Goal: Information Seeking & Learning: Learn about a topic

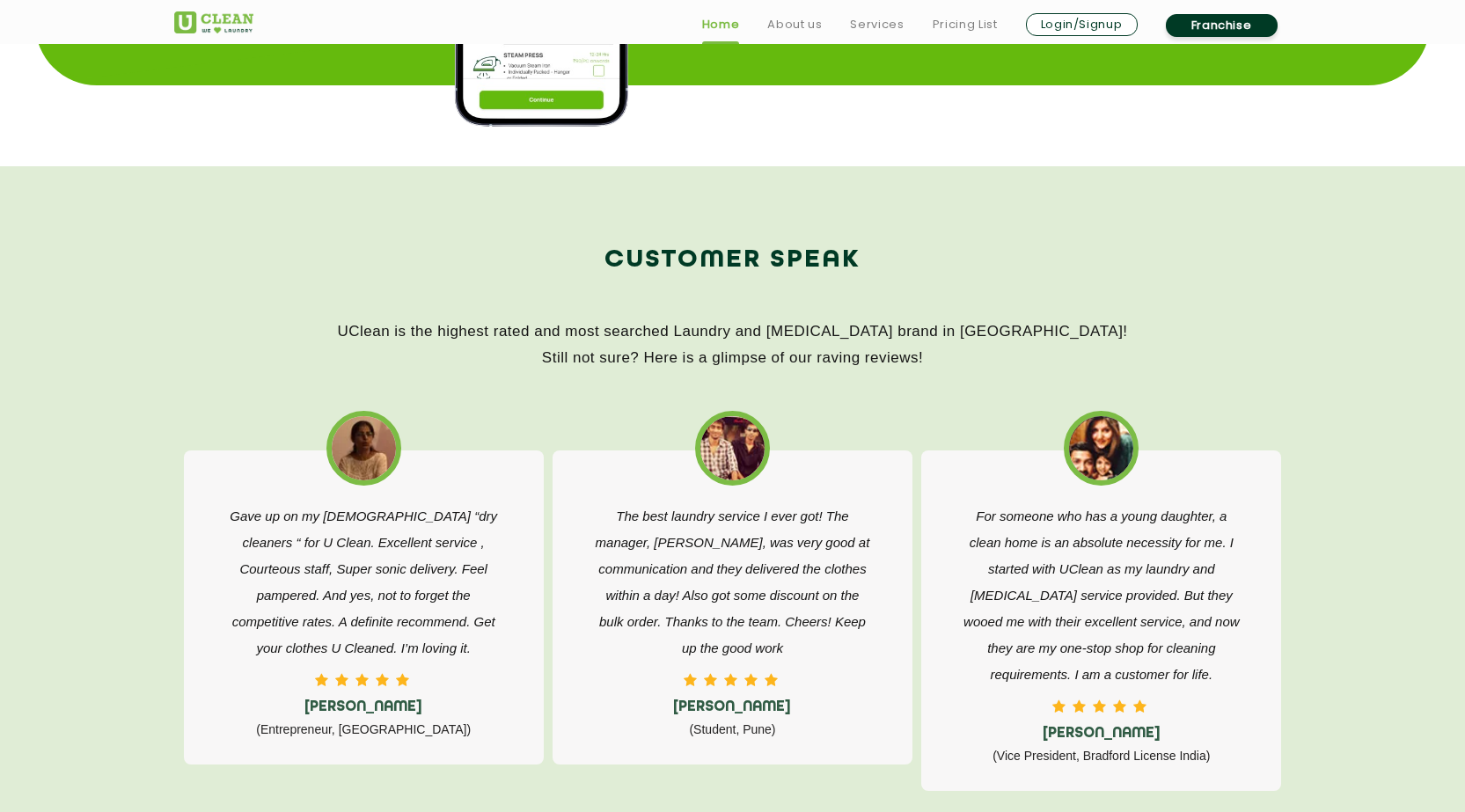
scroll to position [2727, 0]
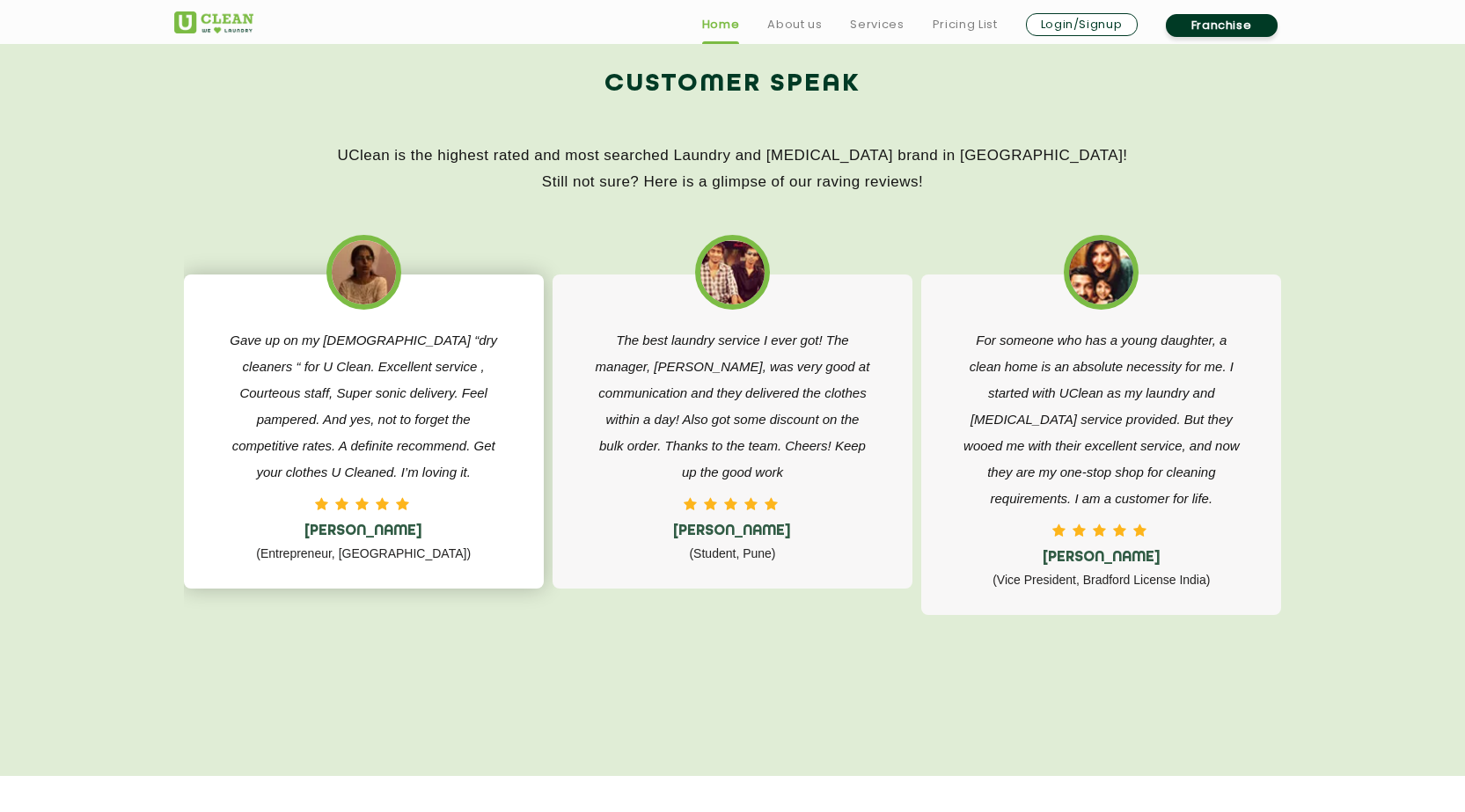
click at [422, 348] on p "Gave up on my [DEMOGRAPHIC_DATA] “dry cleaners “ for U Clean. Excellent service…" at bounding box center [363, 406] width 281 height 159
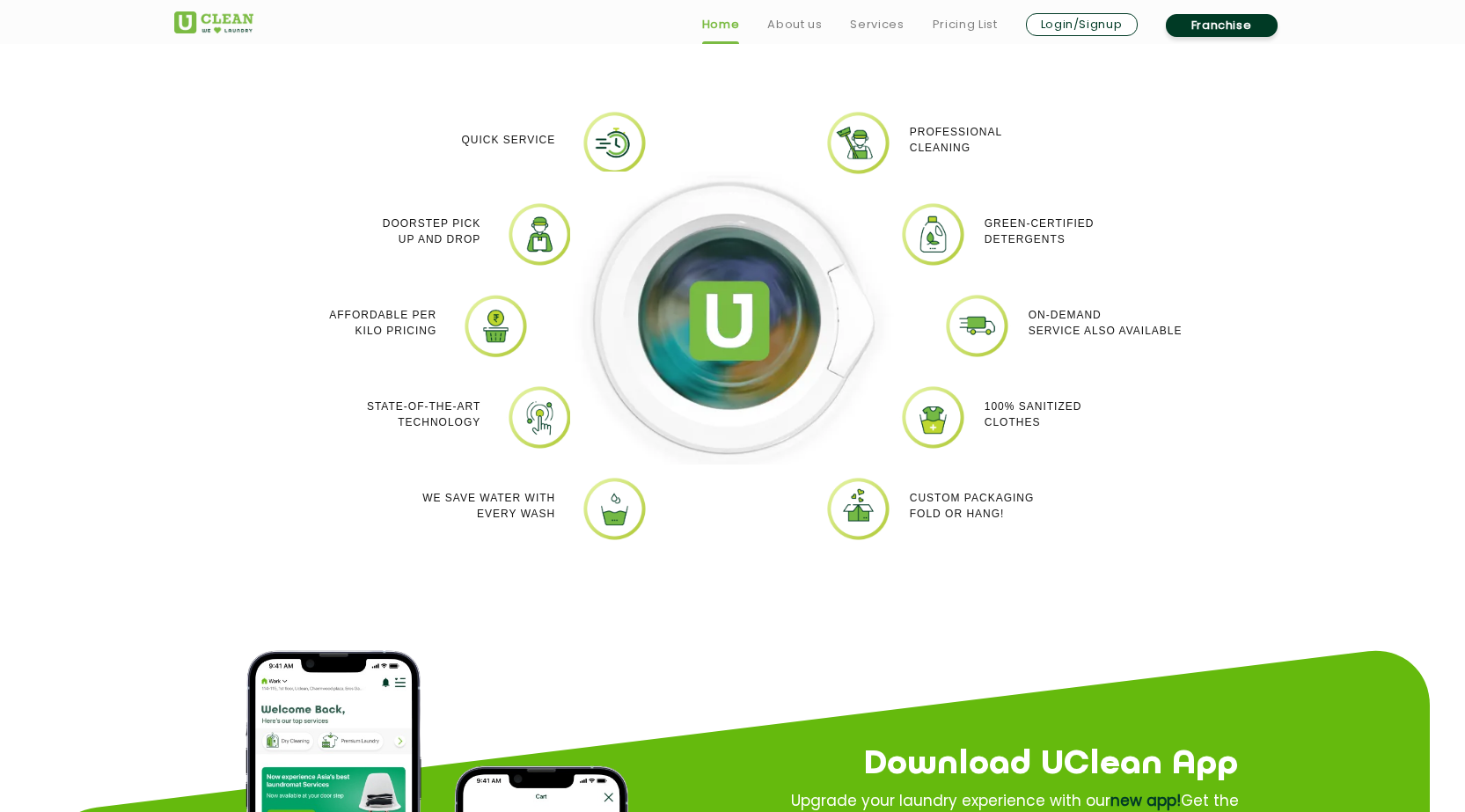
scroll to position [4717, 0]
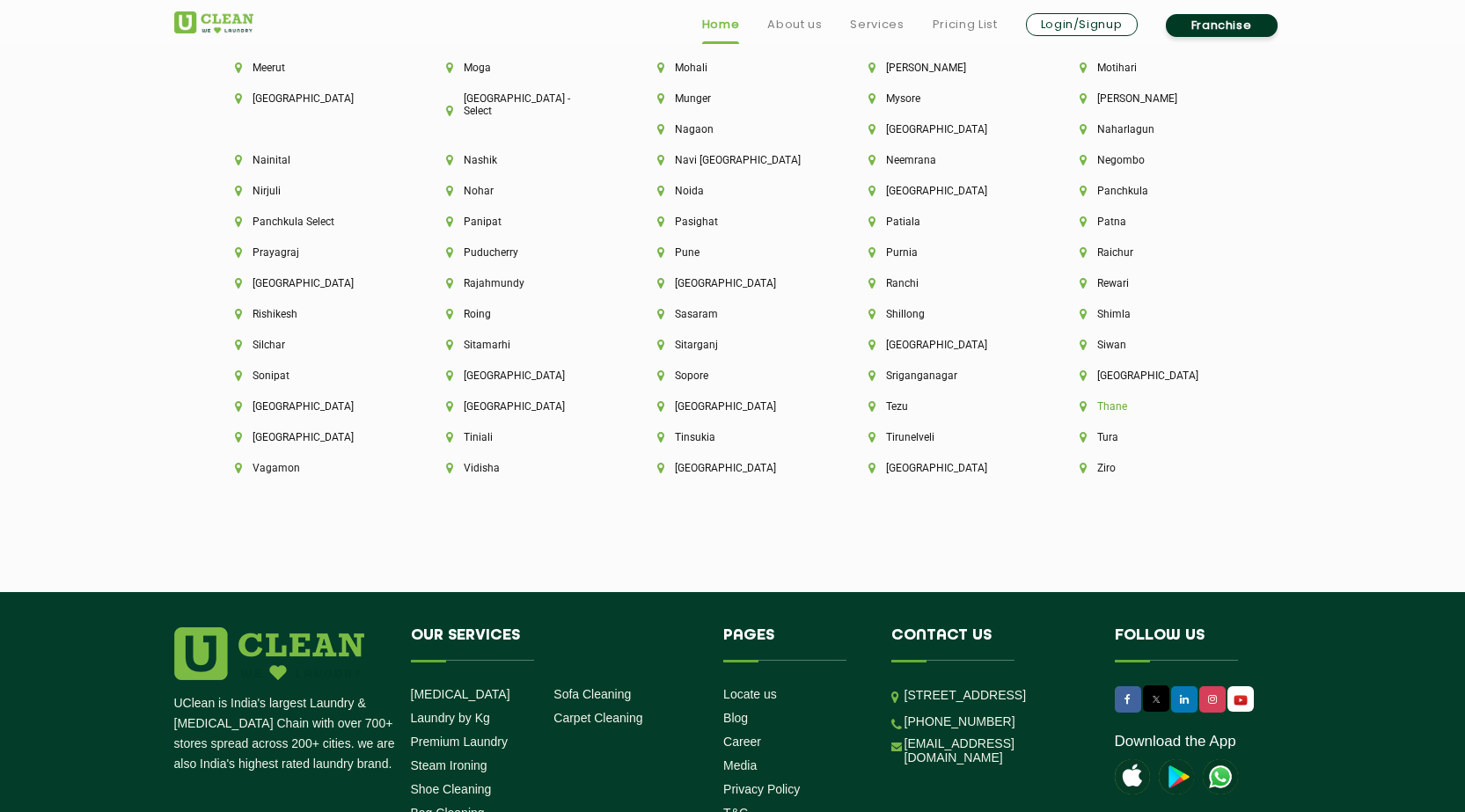
click at [1079, 406] on li "Thane" at bounding box center [1155, 407] width 152 height 13
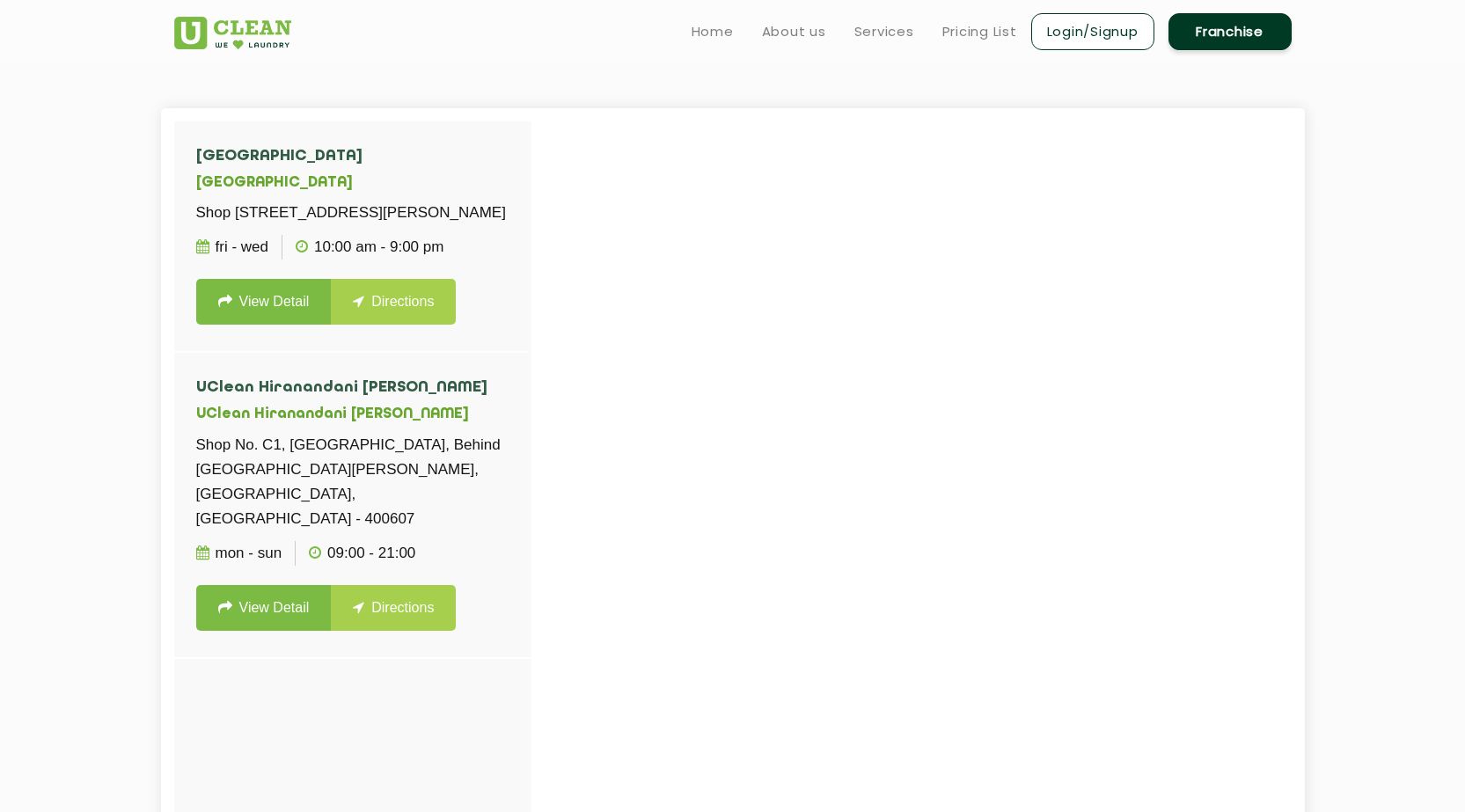
scroll to position [440, 0]
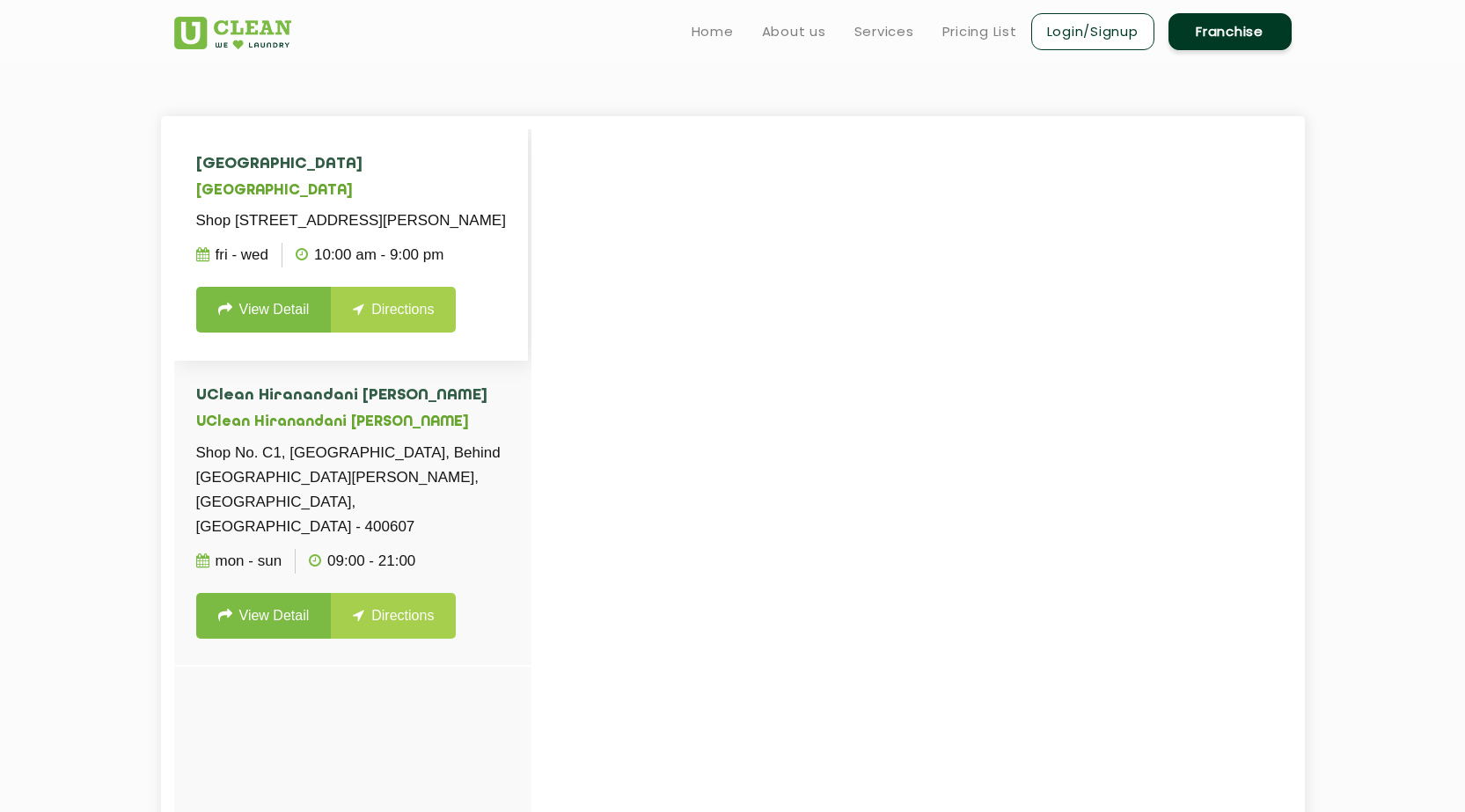
click at [261, 333] on link "View Detail" at bounding box center [264, 309] width 135 height 46
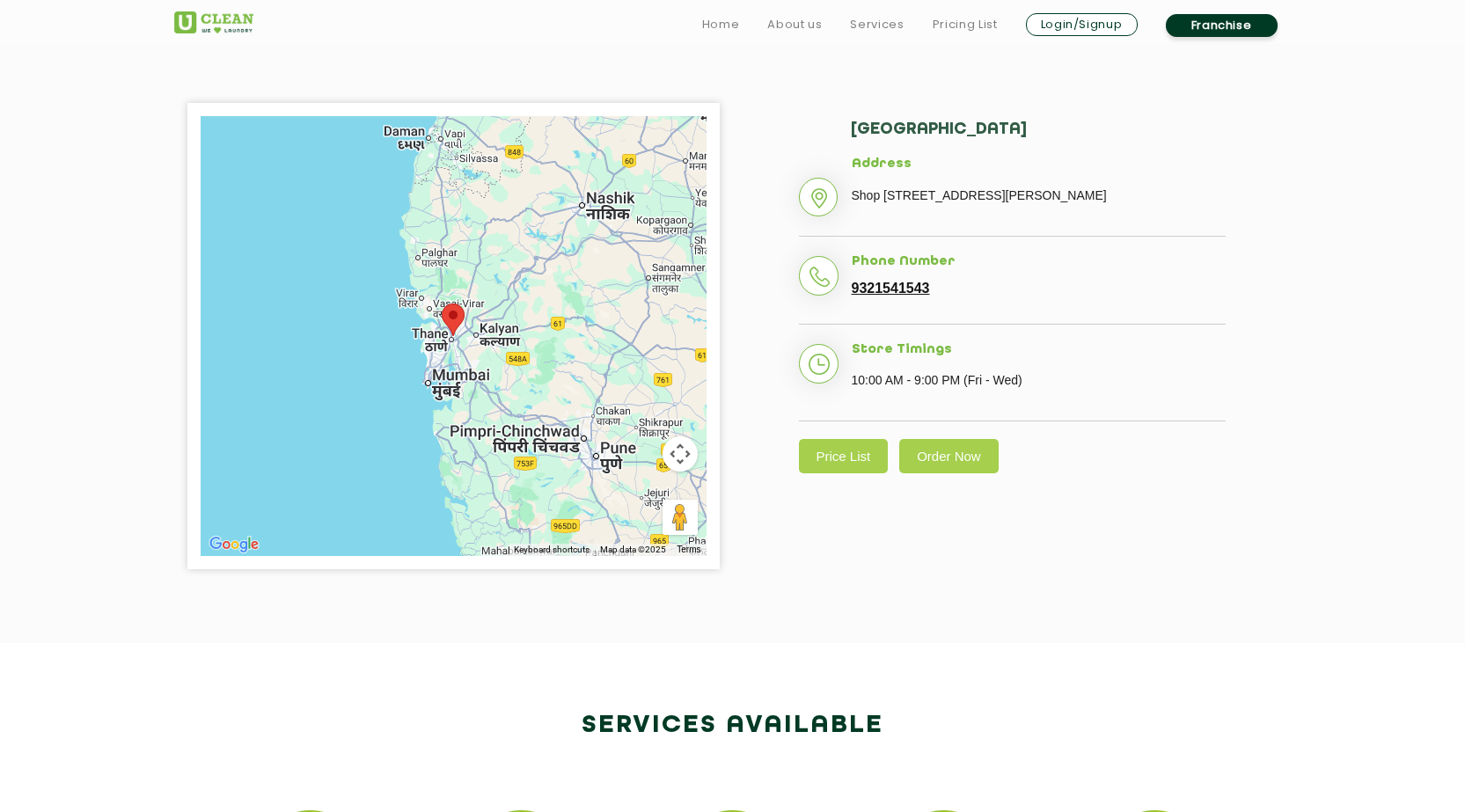
scroll to position [440, 0]
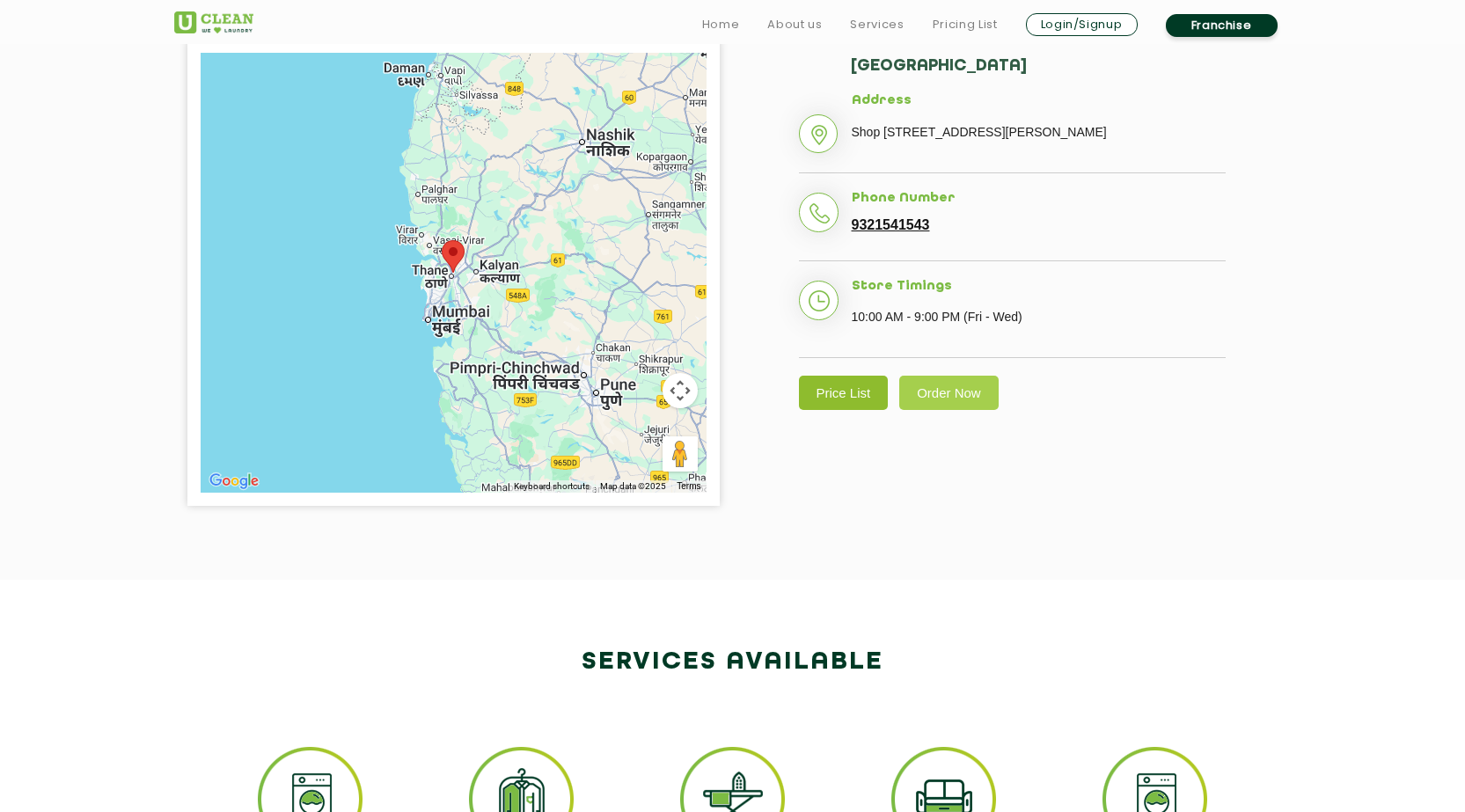
click at [831, 410] on link "Price List" at bounding box center [844, 393] width 90 height 34
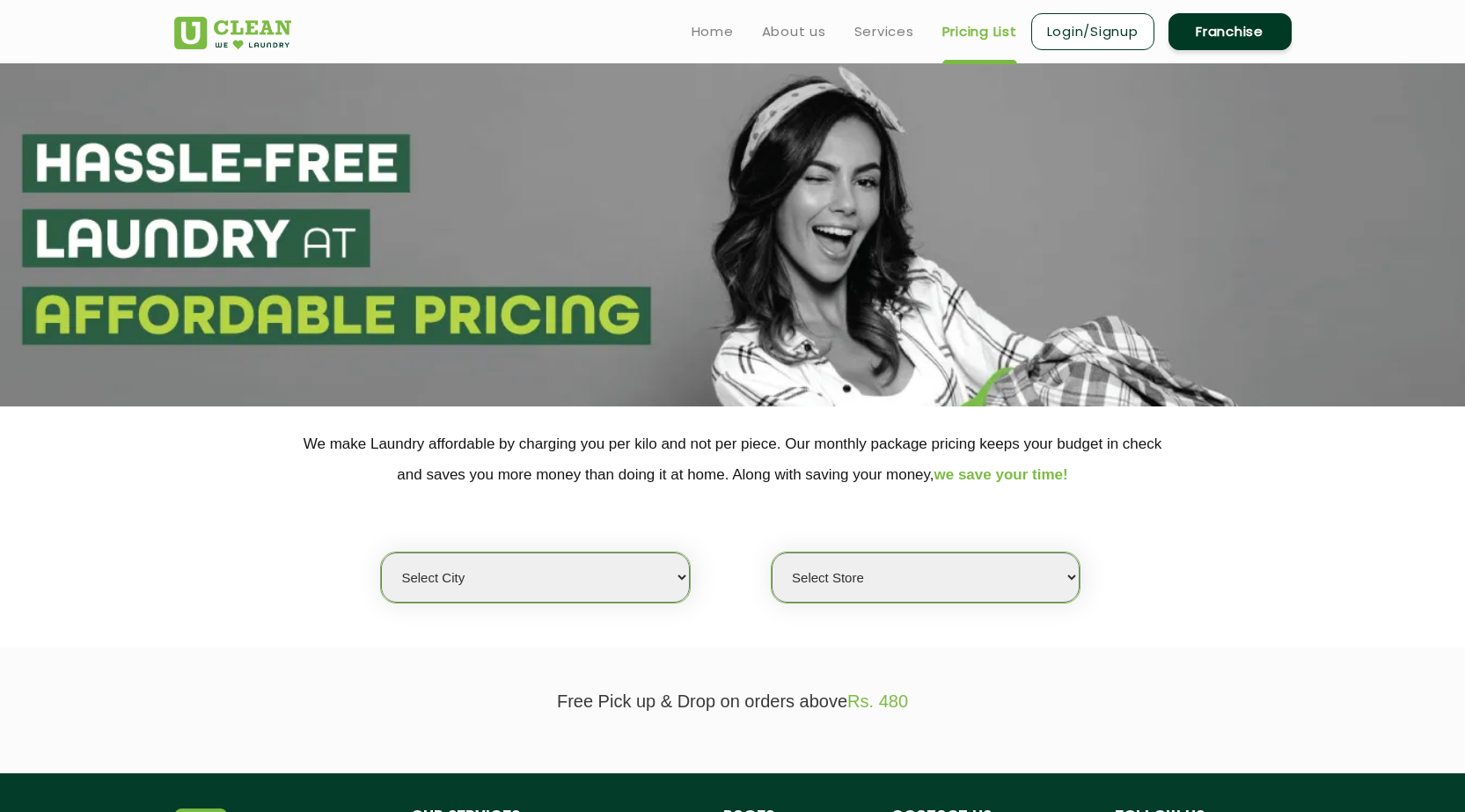
click at [519, 592] on select "Select city [GEOGRAPHIC_DATA] [GEOGRAPHIC_DATA] [GEOGRAPHIC_DATA] [GEOGRAPHIC_D…" at bounding box center [535, 577] width 308 height 50
select select "37"
click at [381, 552] on select "Select city [GEOGRAPHIC_DATA] [GEOGRAPHIC_DATA] [GEOGRAPHIC_DATA] [GEOGRAPHIC_D…" at bounding box center [535, 577] width 308 height 50
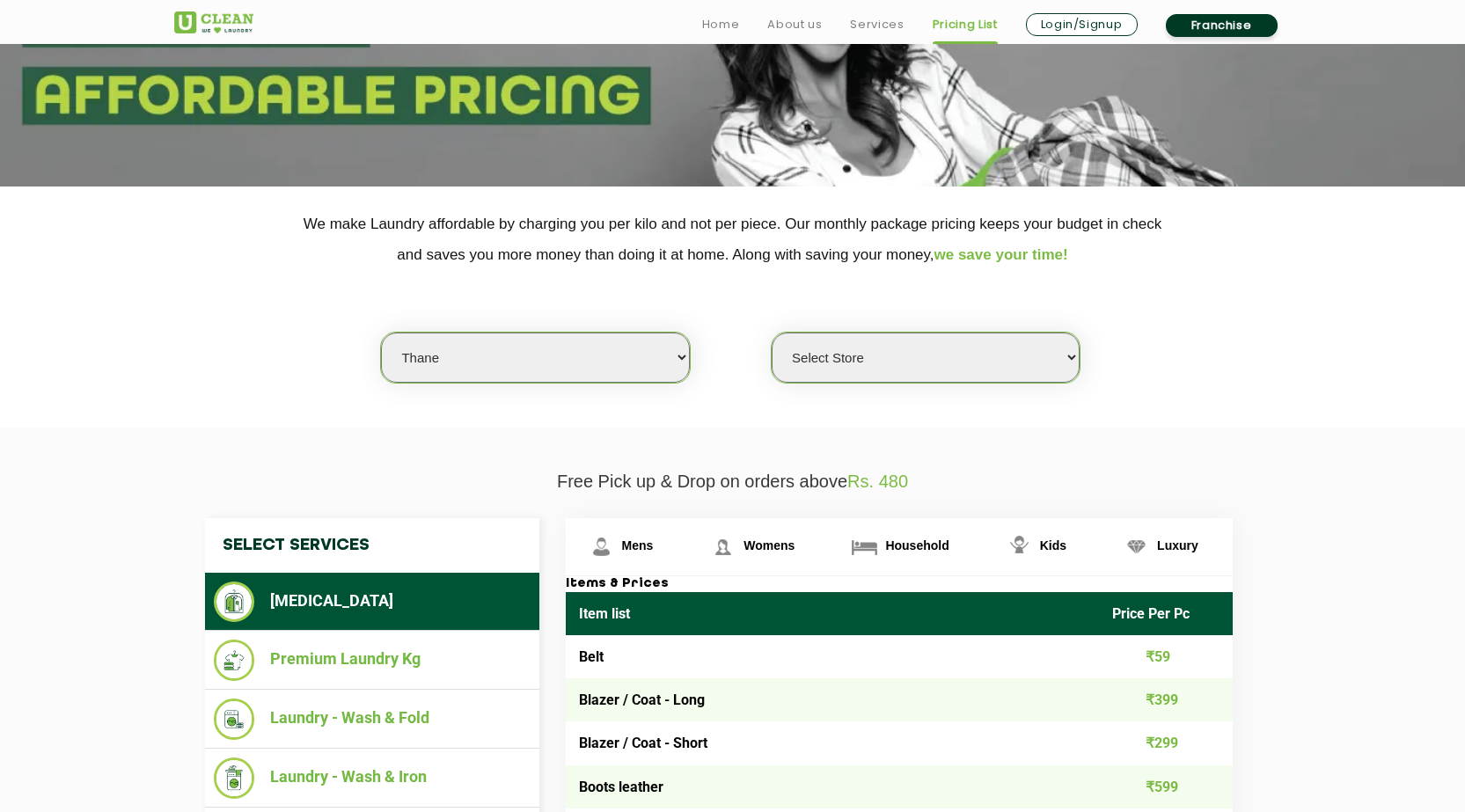
scroll to position [440, 0]
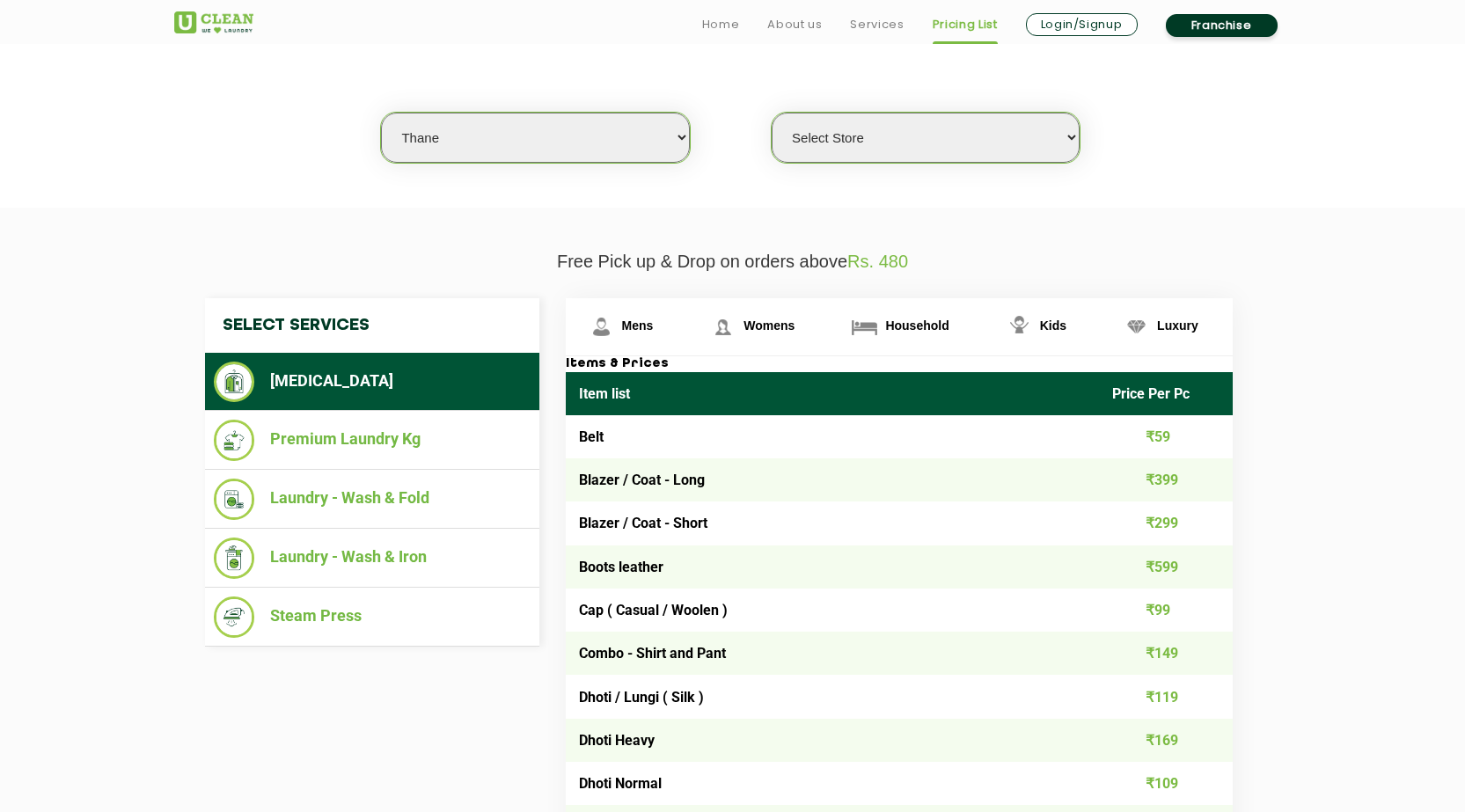
click at [920, 132] on select "Select Store [GEOGRAPHIC_DATA][PERSON_NAME]" at bounding box center [926, 138] width 308 height 50
select select "371"
click at [772, 113] on select "Select Store [GEOGRAPHIC_DATA][PERSON_NAME]" at bounding box center [926, 138] width 308 height 50
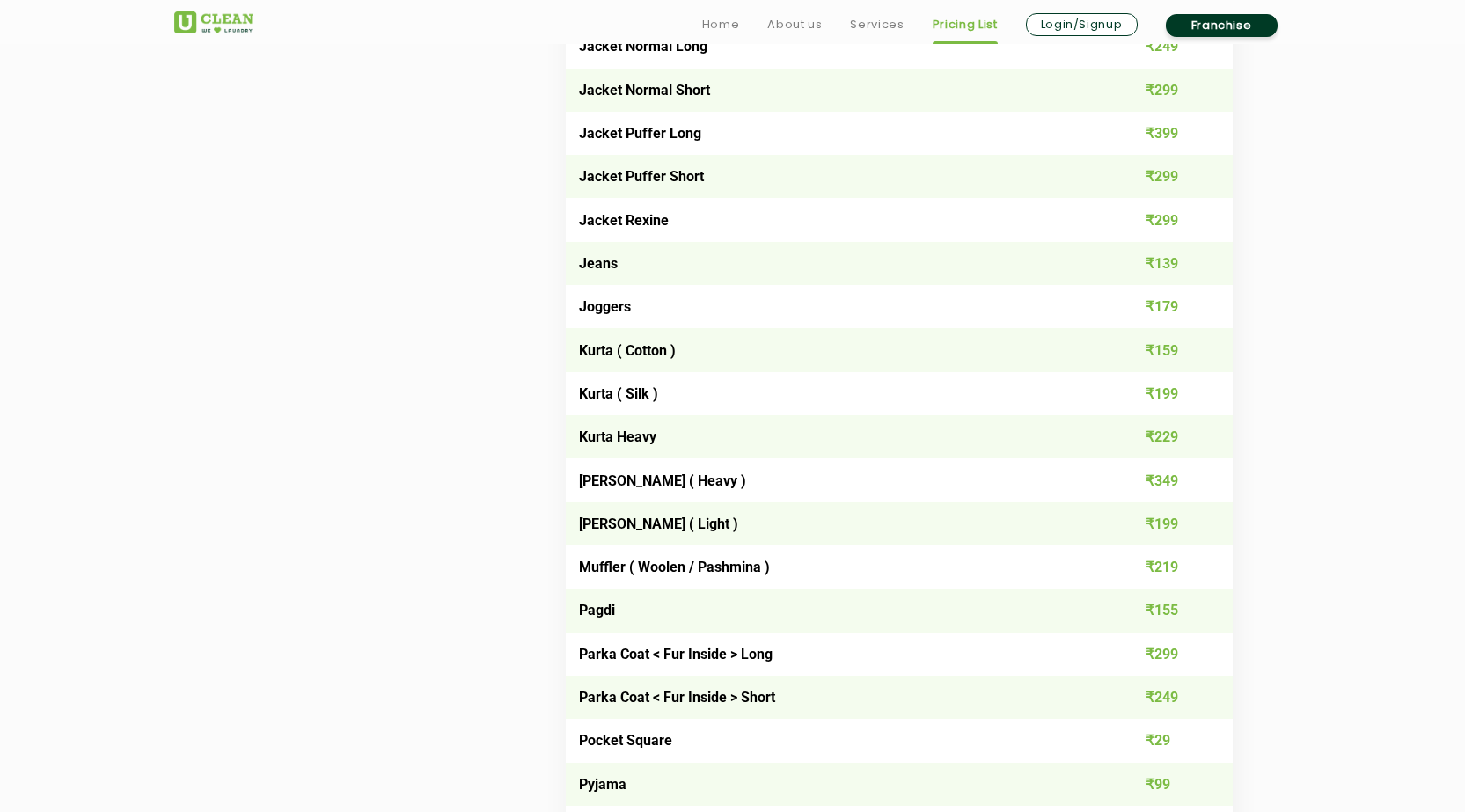
scroll to position [1672, 0]
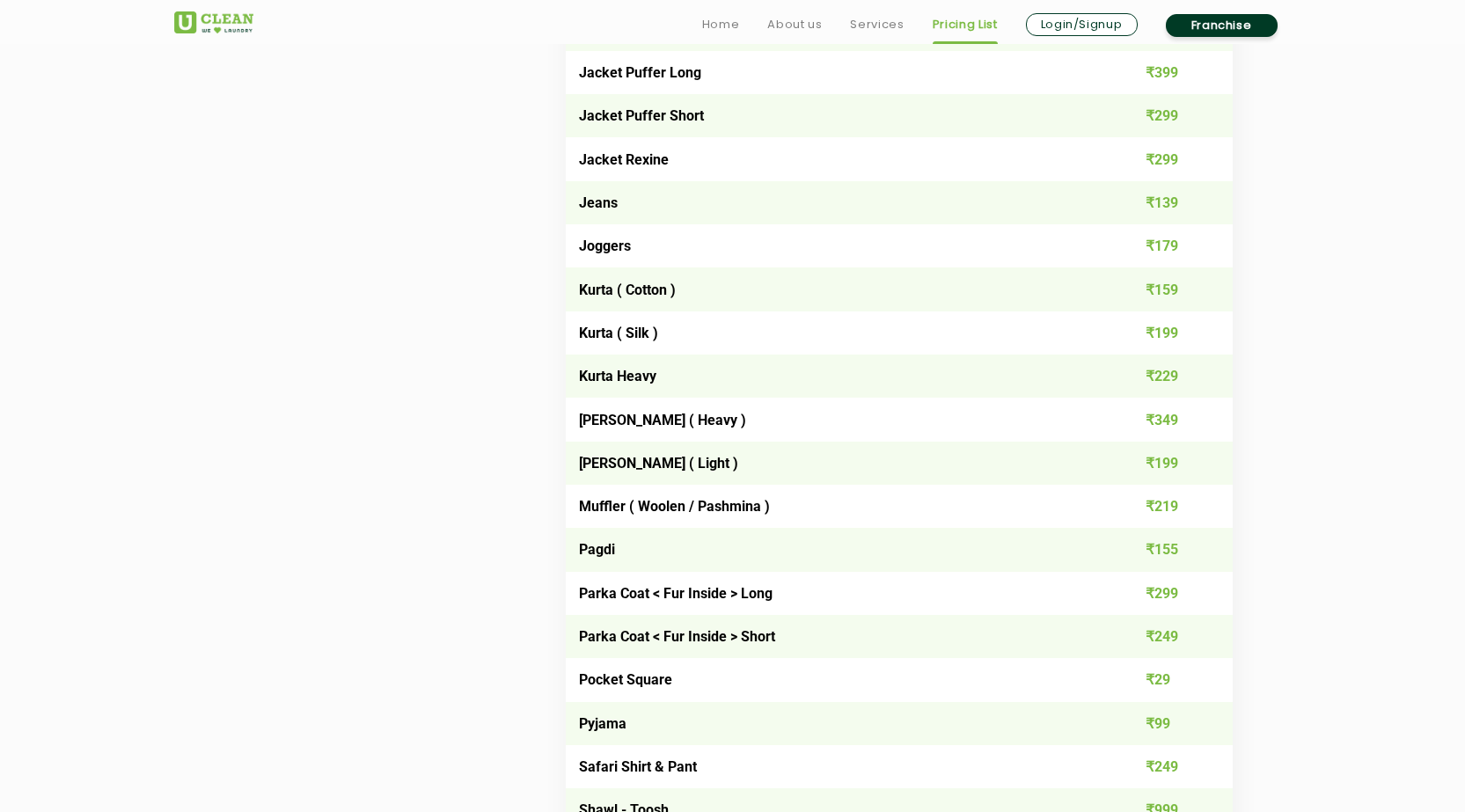
click at [675, 332] on td "Kurta ( Silk )" at bounding box center [833, 333] width 534 height 43
click at [1159, 332] on td "₹199" at bounding box center [1166, 333] width 134 height 43
click at [1159, 333] on td "₹199" at bounding box center [1166, 333] width 134 height 43
click at [587, 384] on td "Kurta Heavy" at bounding box center [833, 376] width 534 height 43
click at [1162, 374] on td "₹229" at bounding box center [1166, 376] width 134 height 43
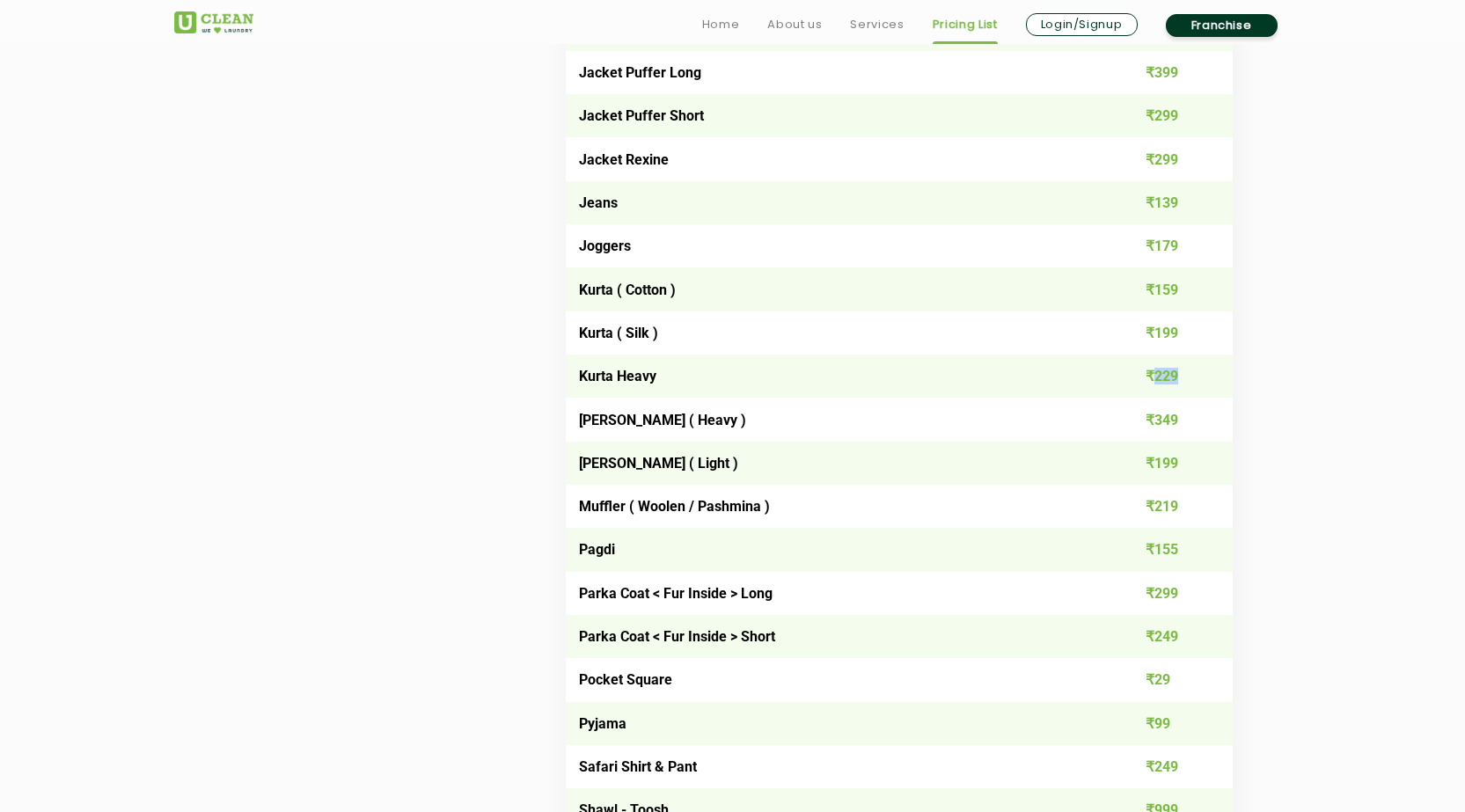
click at [1162, 374] on td "₹229" at bounding box center [1166, 376] width 134 height 43
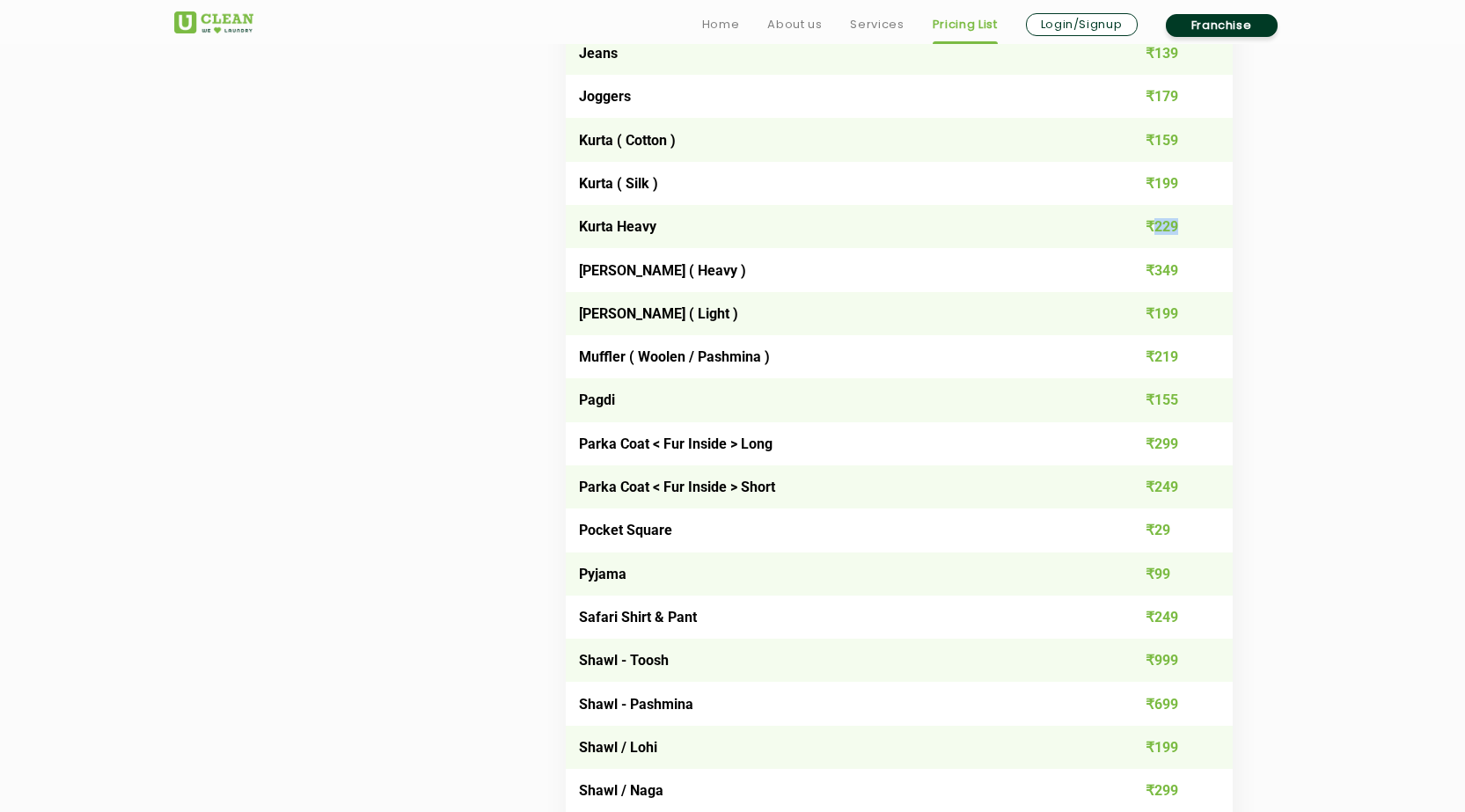
scroll to position [2024, 0]
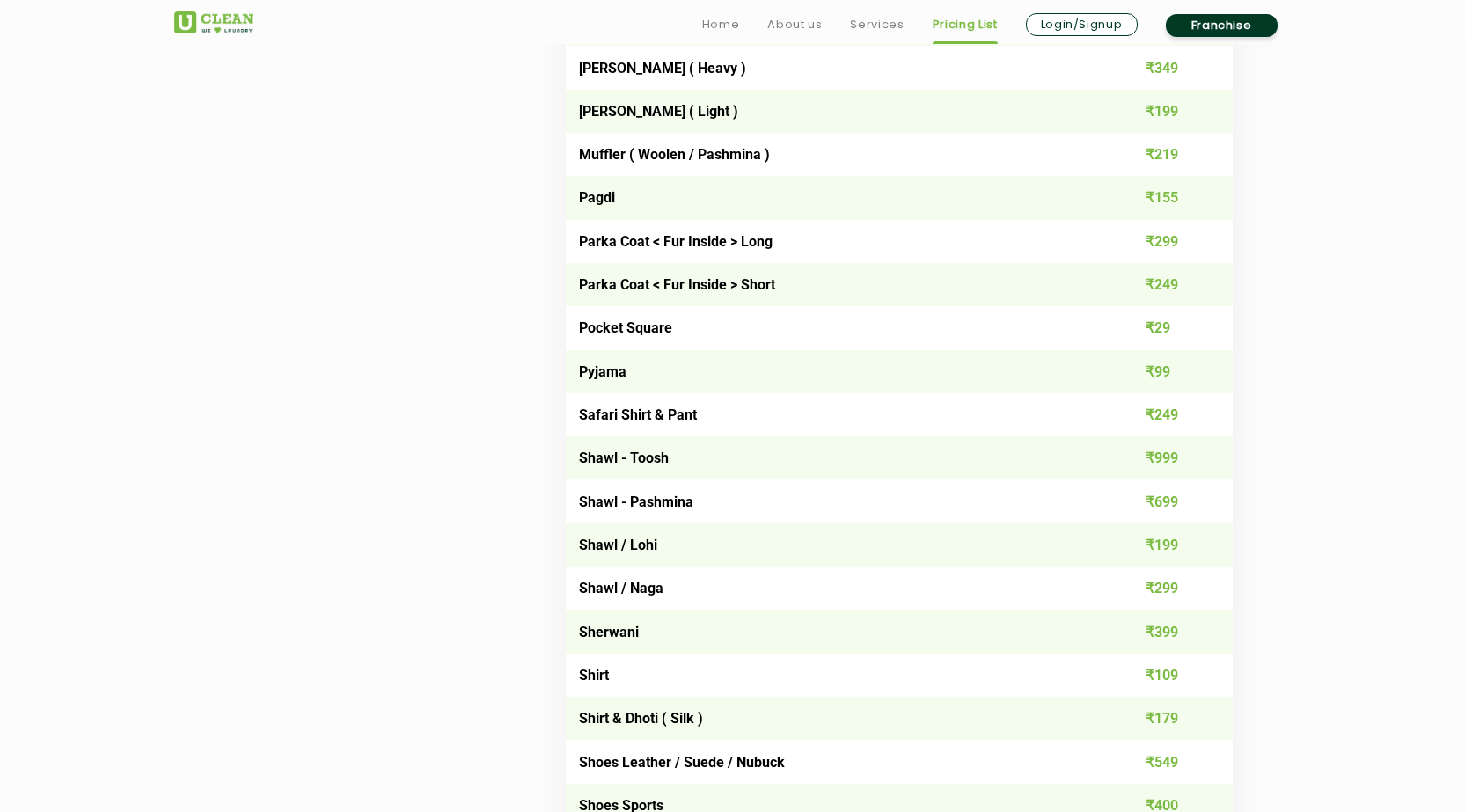
click at [1166, 373] on td "₹99" at bounding box center [1166, 372] width 134 height 43
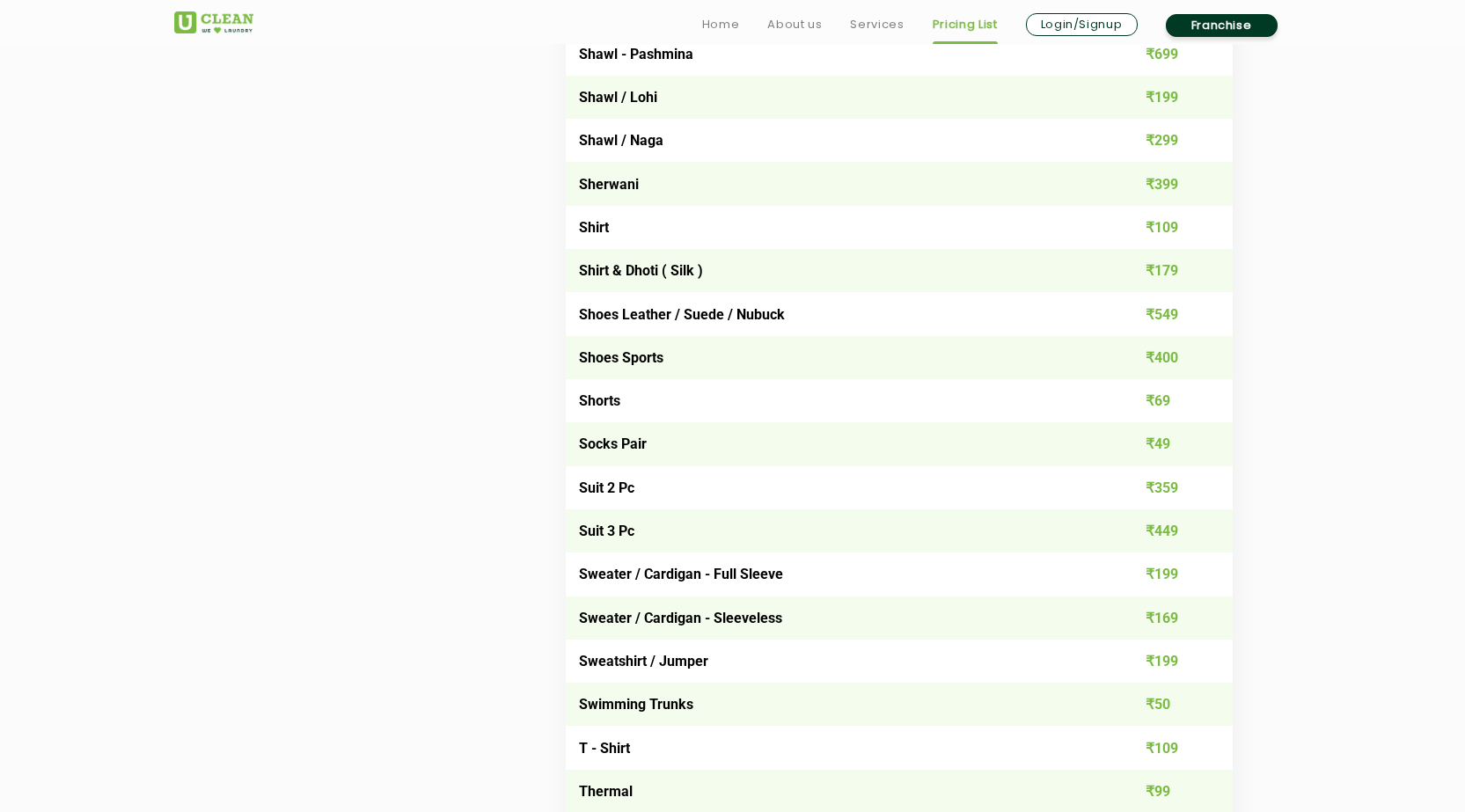
scroll to position [2551, 0]
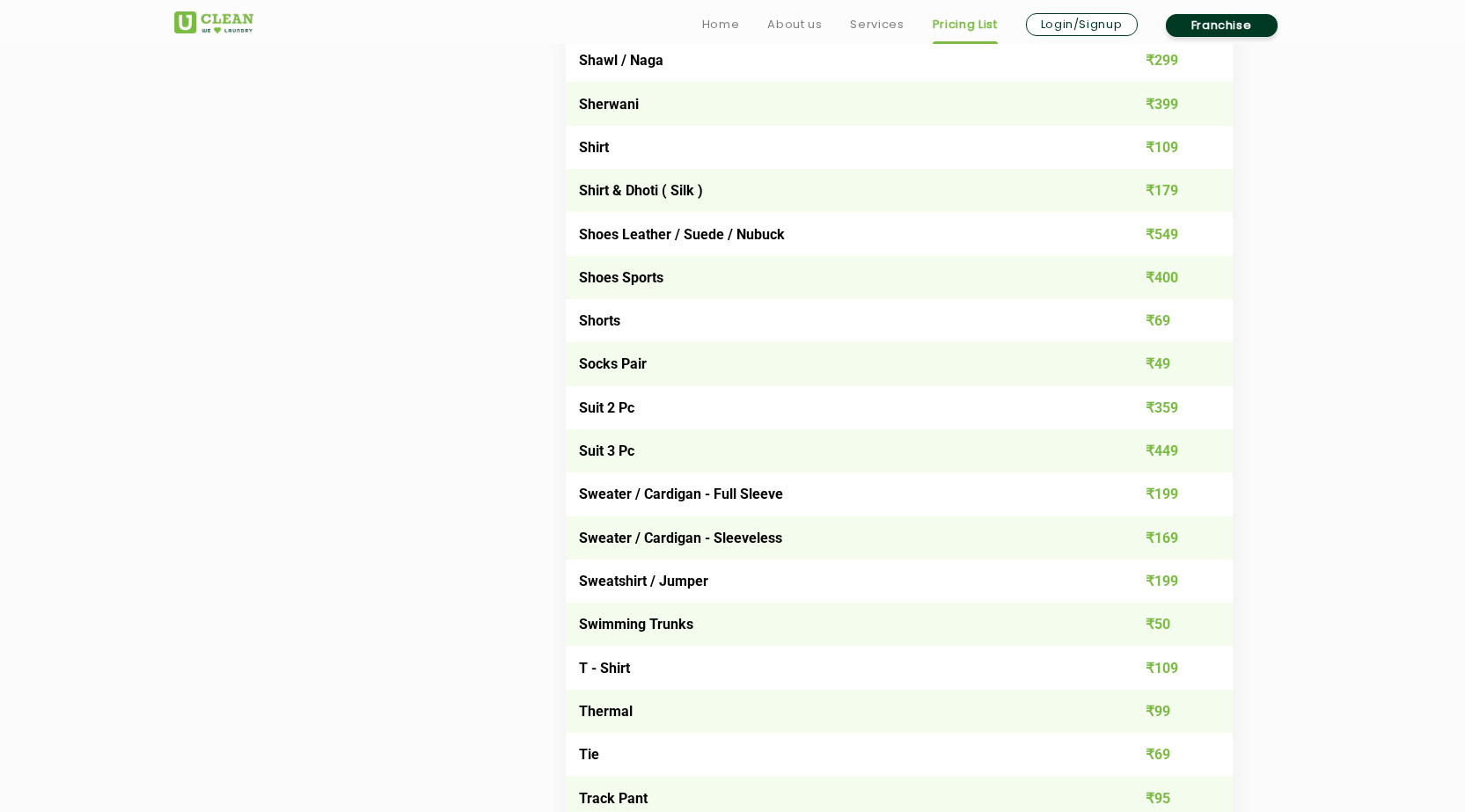
click at [1166, 409] on td "₹359" at bounding box center [1166, 408] width 134 height 43
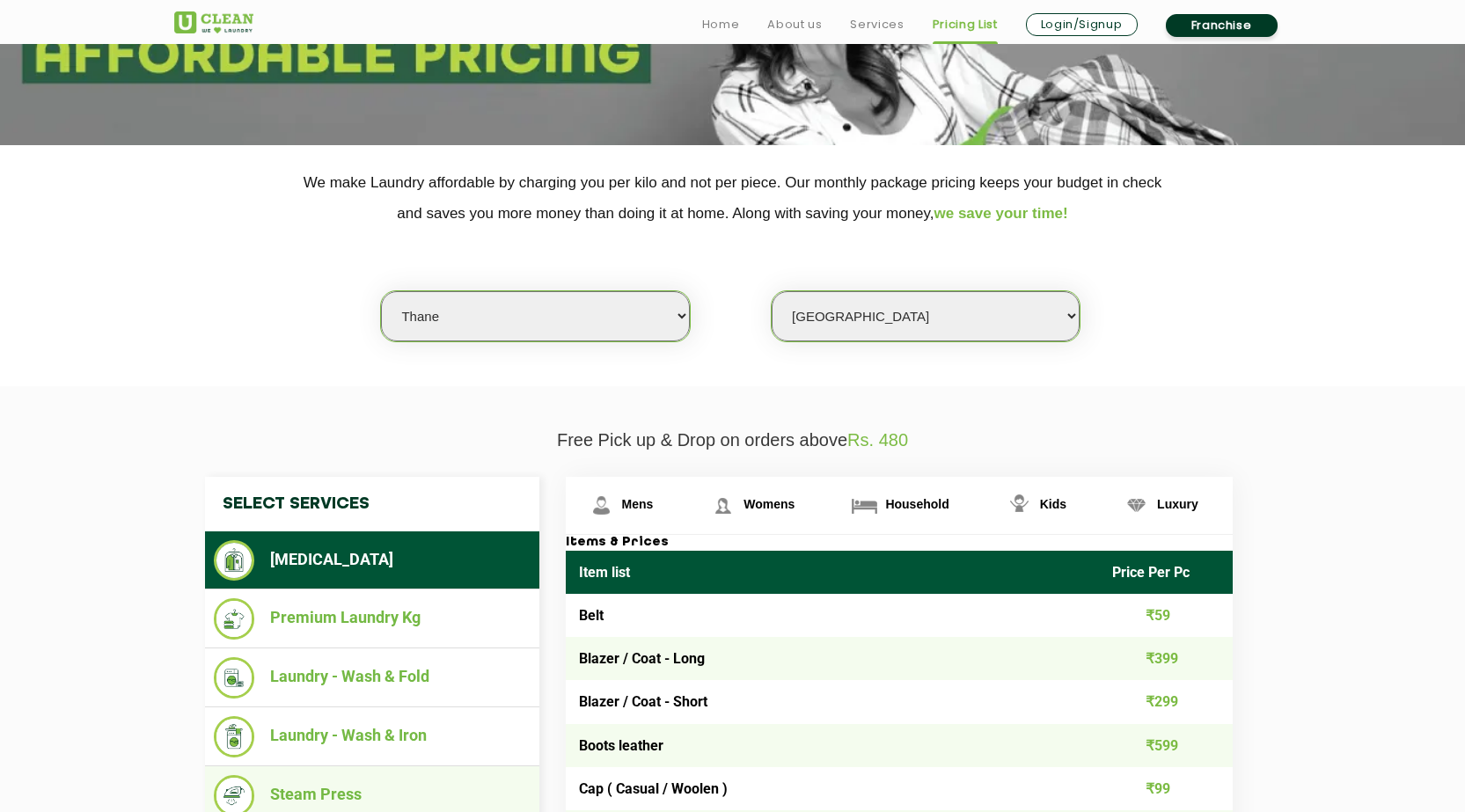
scroll to position [528, 0]
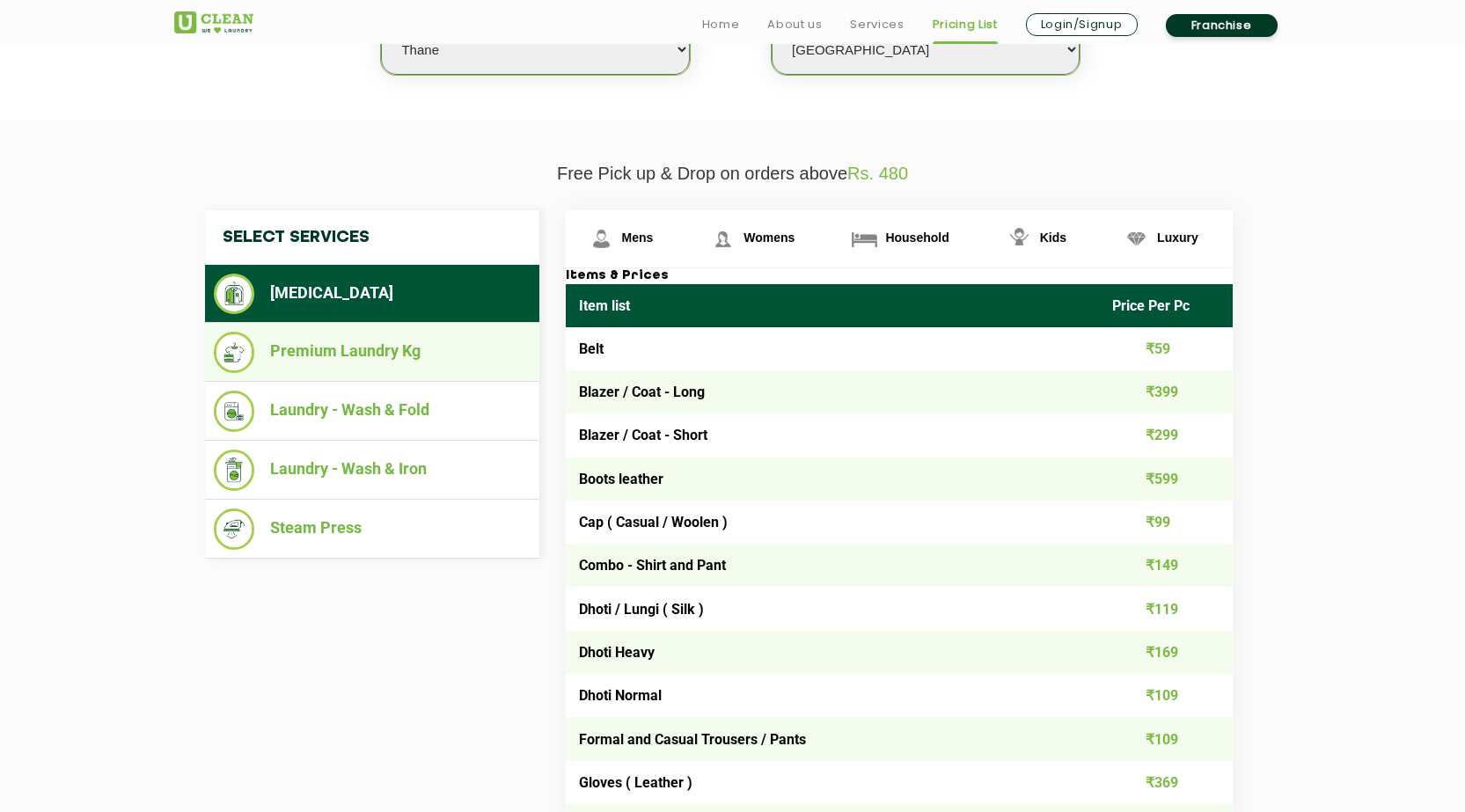
click at [337, 339] on li "Premium Laundry Kg" at bounding box center [372, 352] width 316 height 41
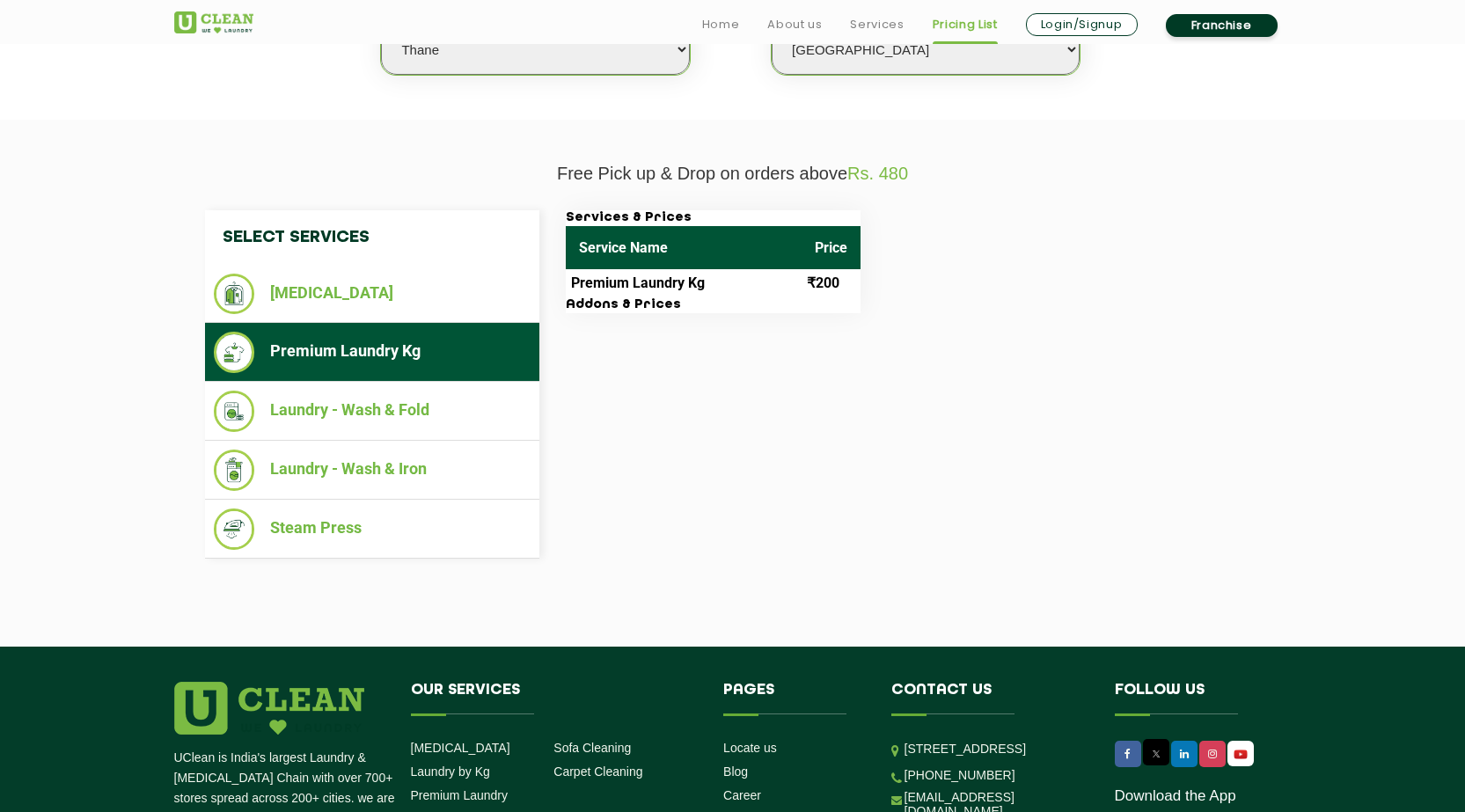
click at [766, 180] on p "Free Pick up & Drop on orders above Rs. 480" at bounding box center [732, 174] width 1118 height 21
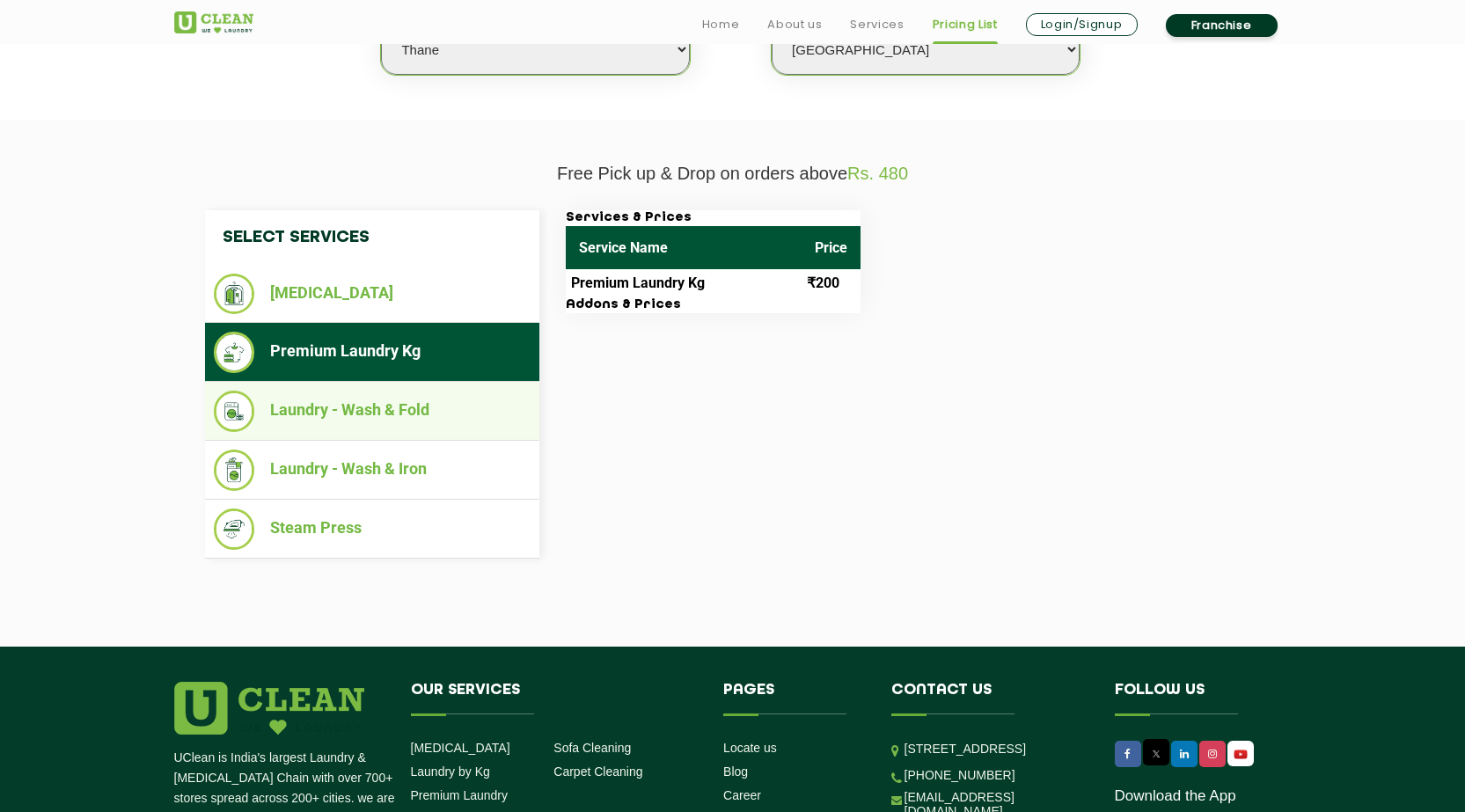
click at [319, 417] on li "Laundry - Wash & Fold" at bounding box center [372, 411] width 316 height 41
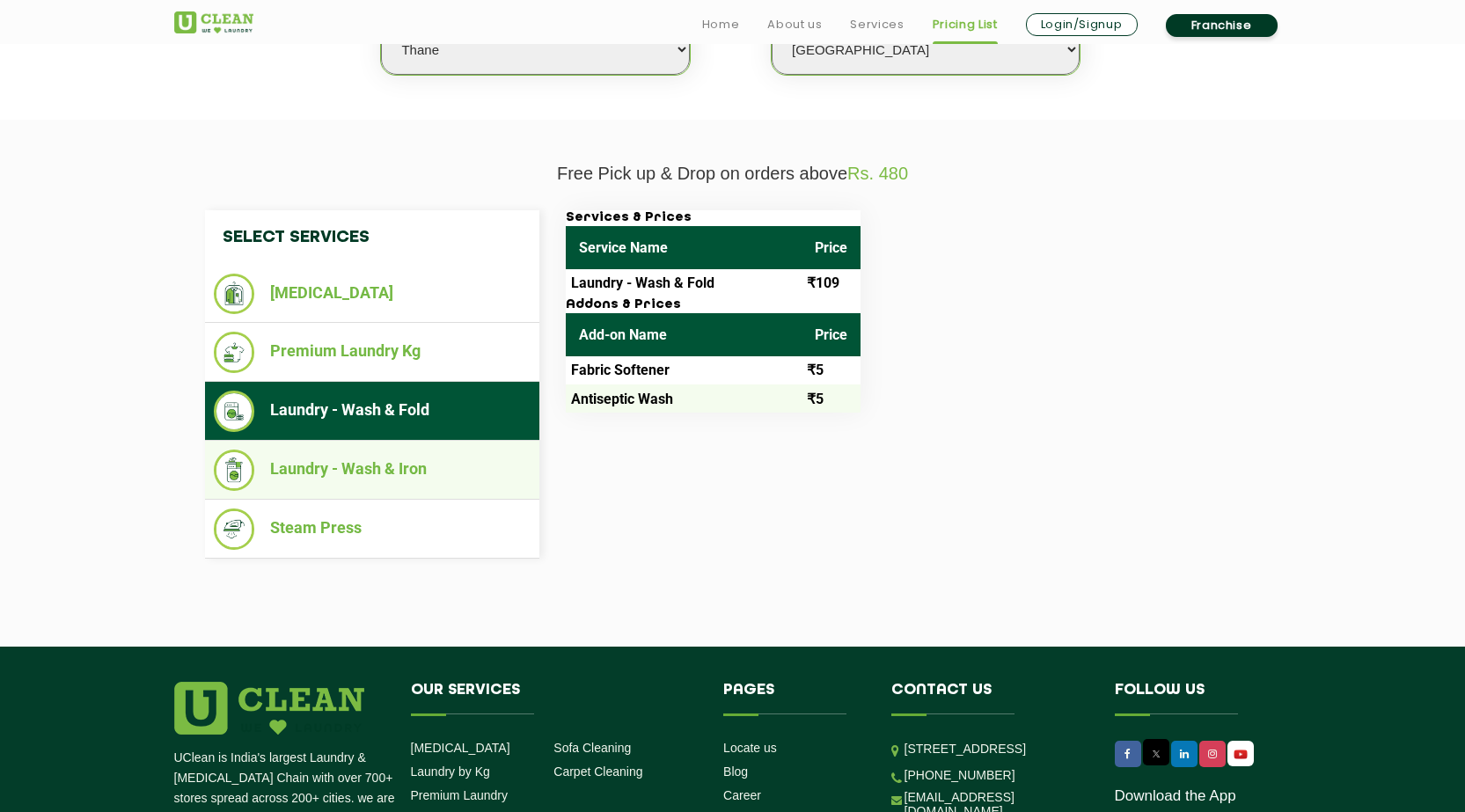
click at [332, 471] on li "Laundry - Wash & Iron" at bounding box center [372, 471] width 316 height 41
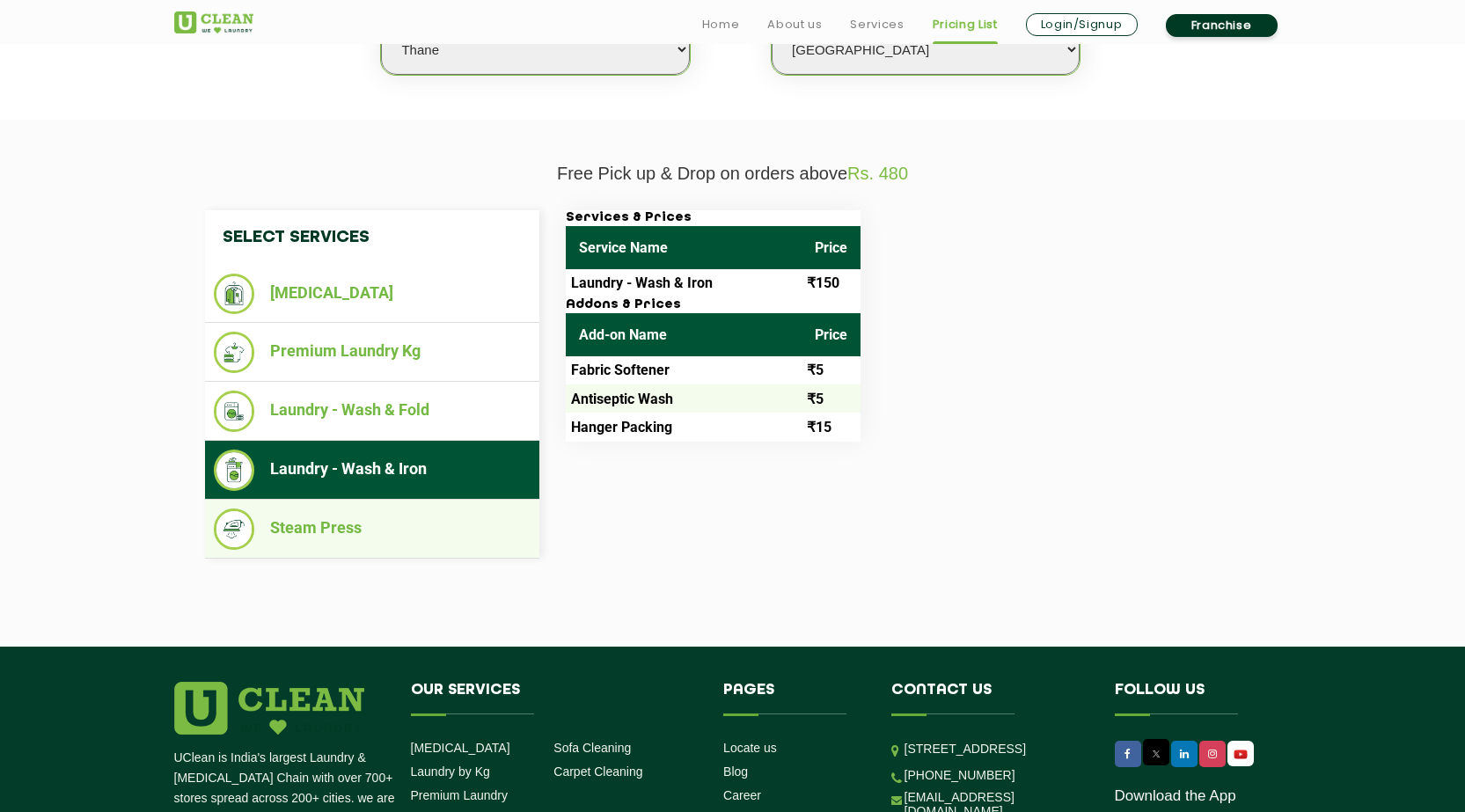
click at [347, 537] on li "Steam Press" at bounding box center [372, 529] width 316 height 41
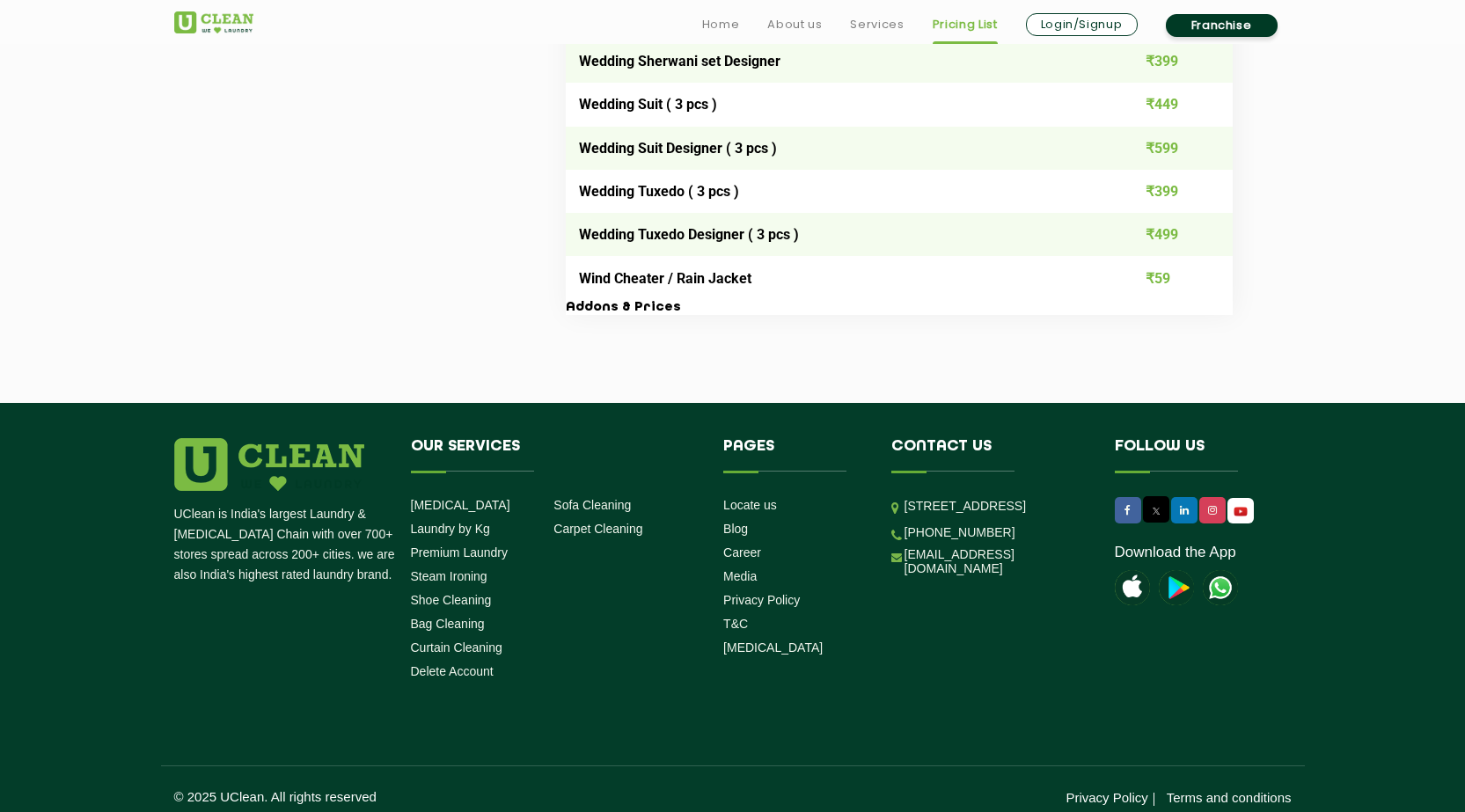
scroll to position [3647, 0]
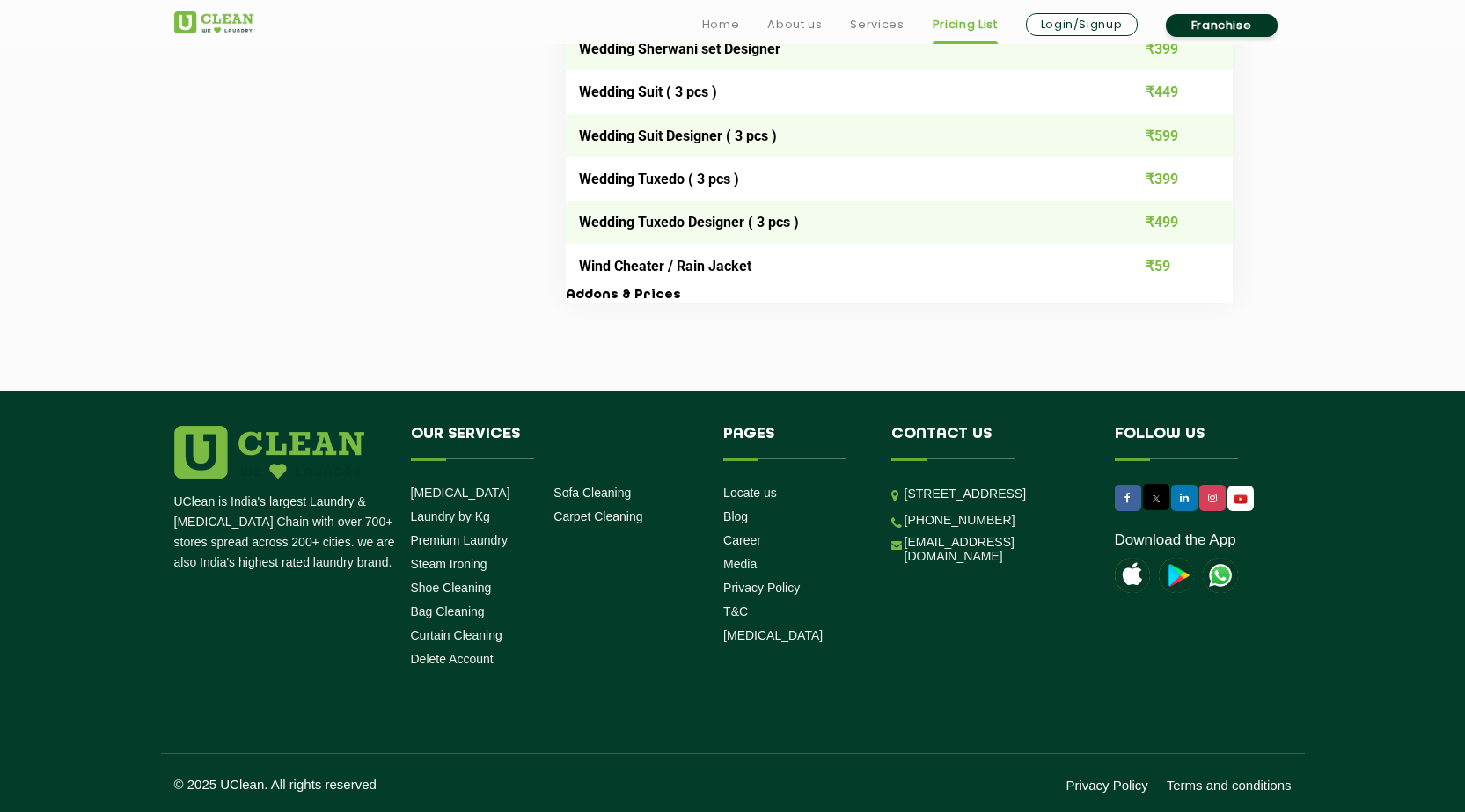
click at [311, 545] on p "UClean is India's largest Laundry & [MEDICAL_DATA] Chain with over 700+ stores …" at bounding box center [285, 532] width 223 height 81
click at [291, 580] on div "UClean is India's largest Laundry & [MEDICAL_DATA] Chain with over 700+ stores …" at bounding box center [733, 549] width 1144 height 248
click at [262, 560] on p "UClean is India's largest Laundry & [MEDICAL_DATA] Chain with over 700+ stores …" at bounding box center [285, 532] width 223 height 81
drag, startPoint x: 275, startPoint y: 574, endPoint x: 446, endPoint y: 613, distance: 175.4
click at [275, 574] on div "UClean is India's largest Laundry & [MEDICAL_DATA] Chain with over 700+ stores …" at bounding box center [733, 549] width 1144 height 248
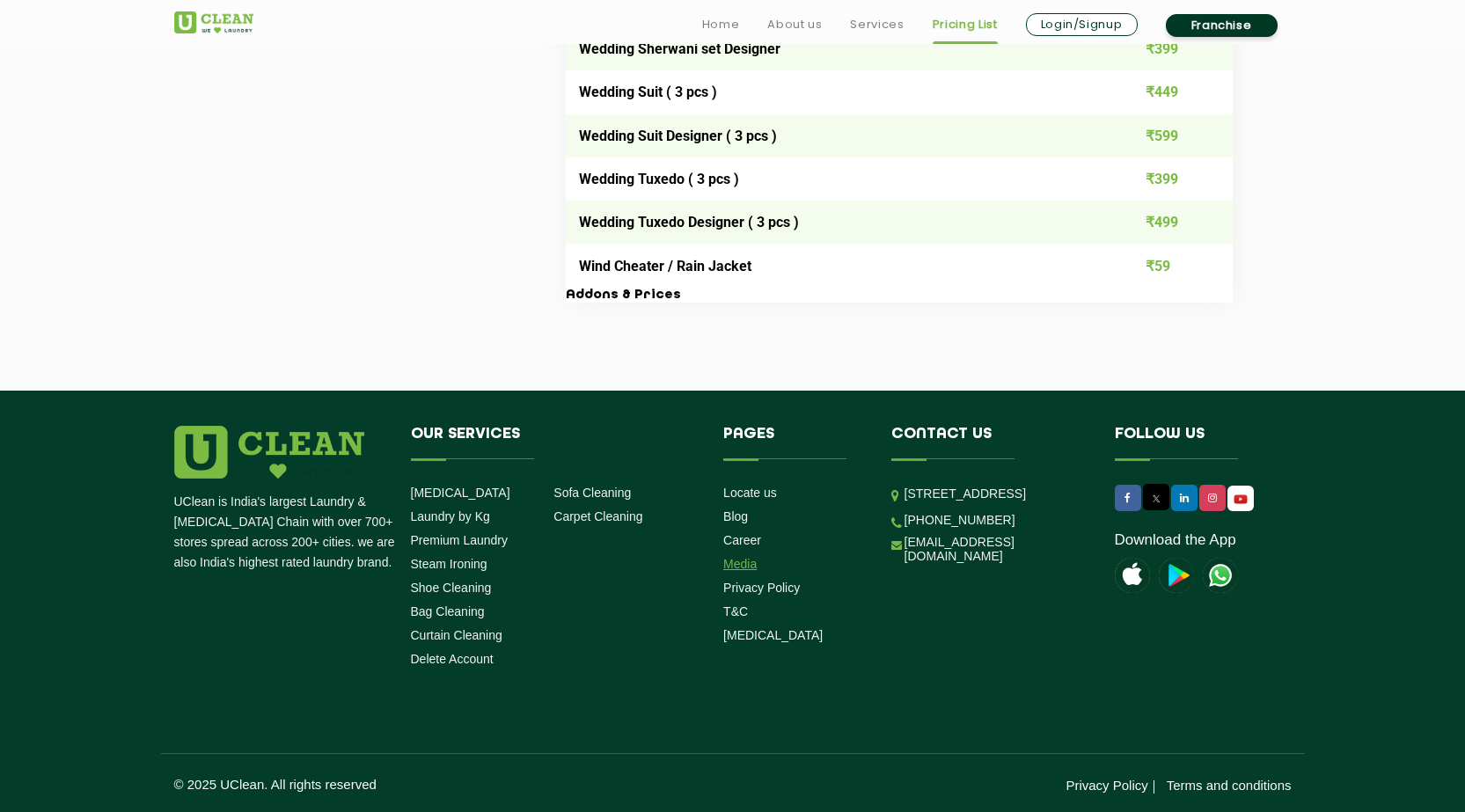
click at [747, 566] on link "Media" at bounding box center [740, 564] width 33 height 14
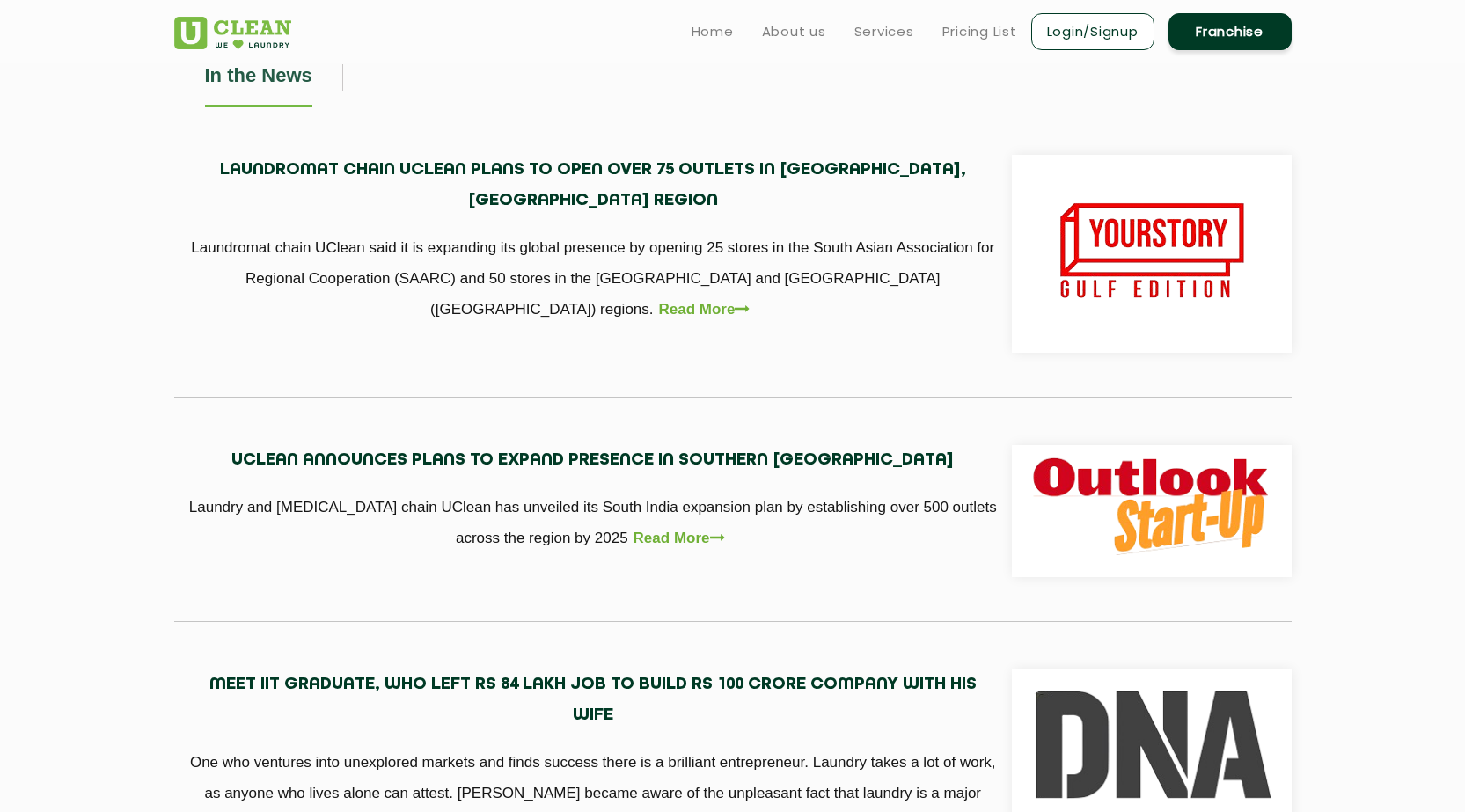
scroll to position [263, 0]
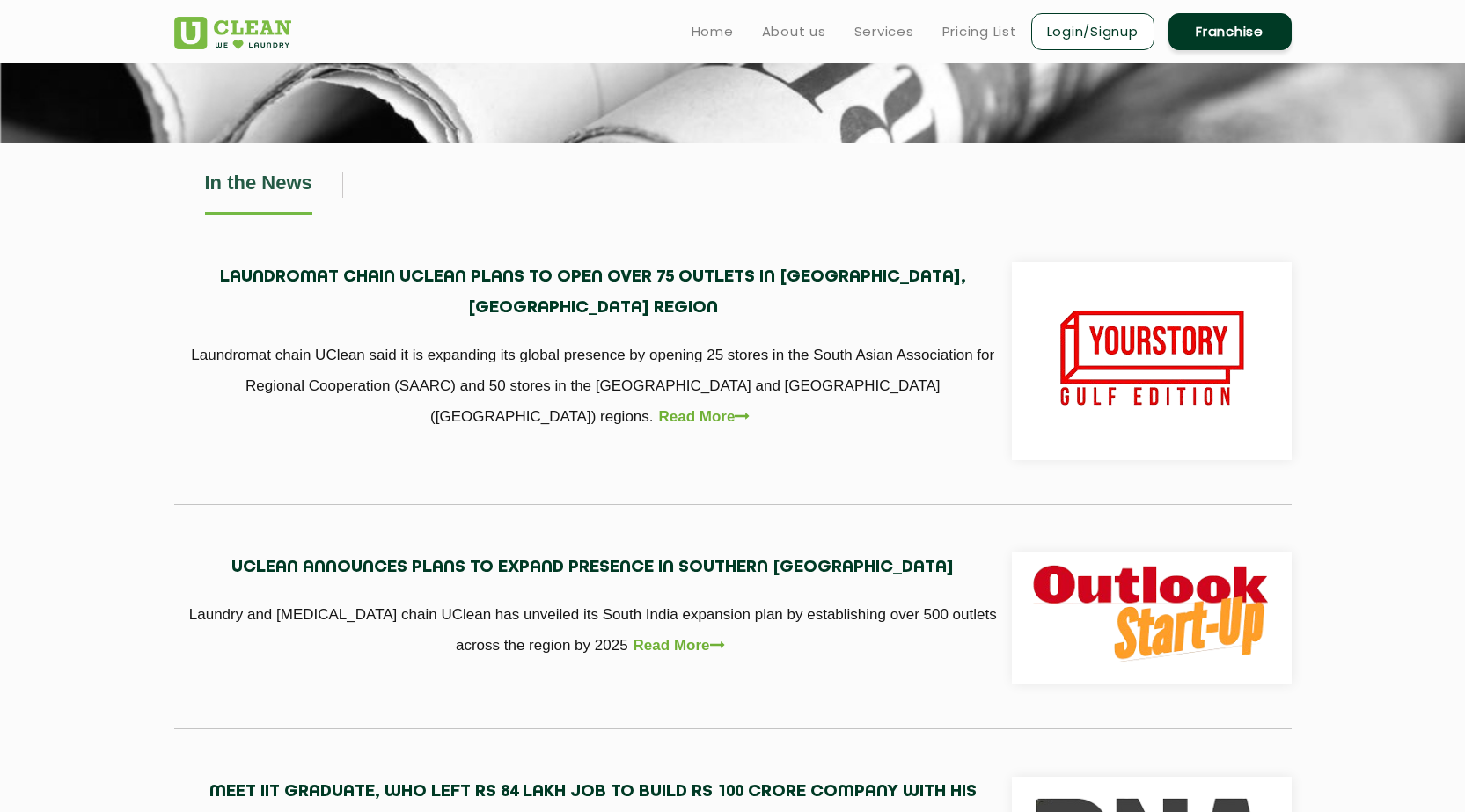
click at [756, 402] on link "Read More" at bounding box center [707, 417] width 97 height 30
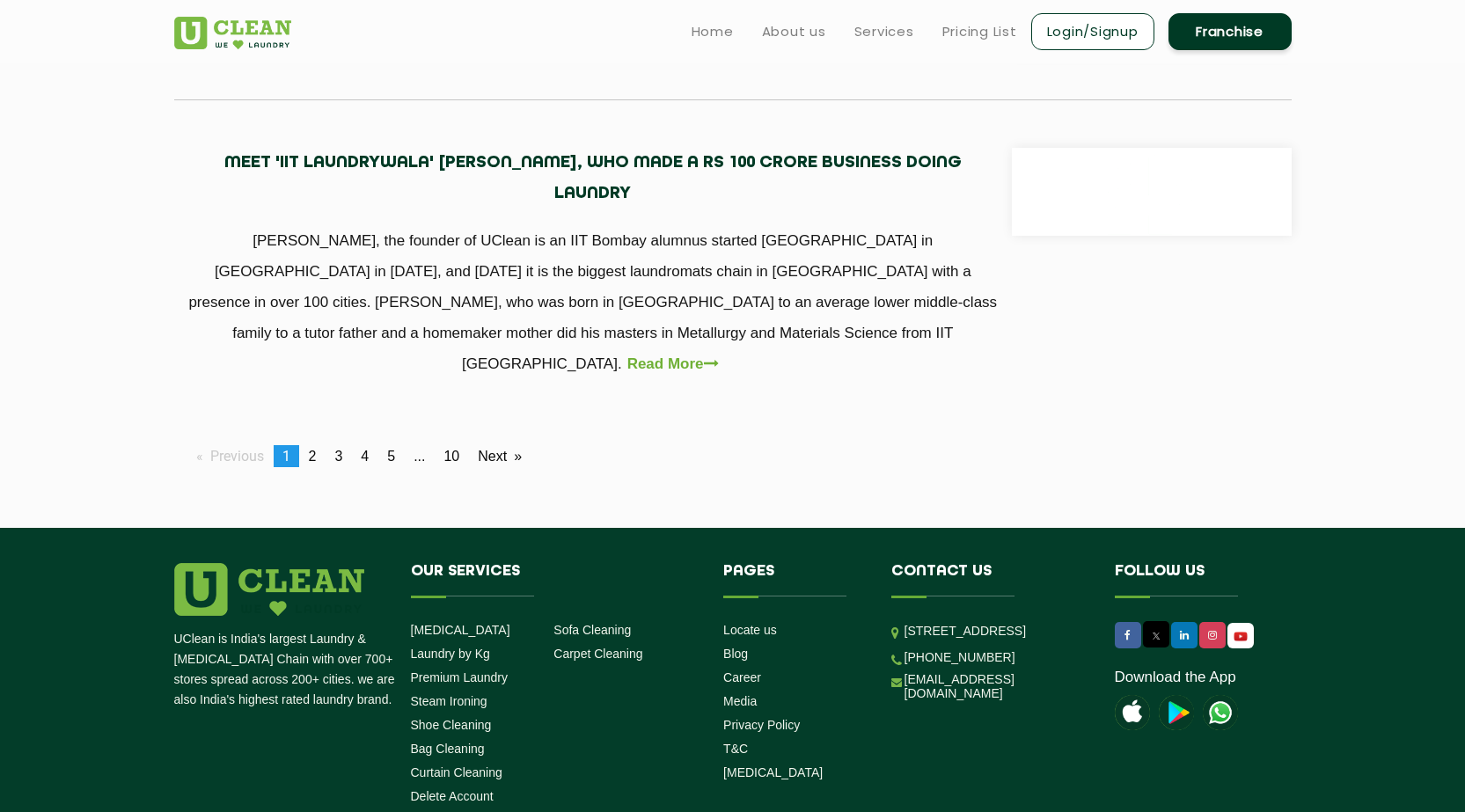
scroll to position [1376, 0]
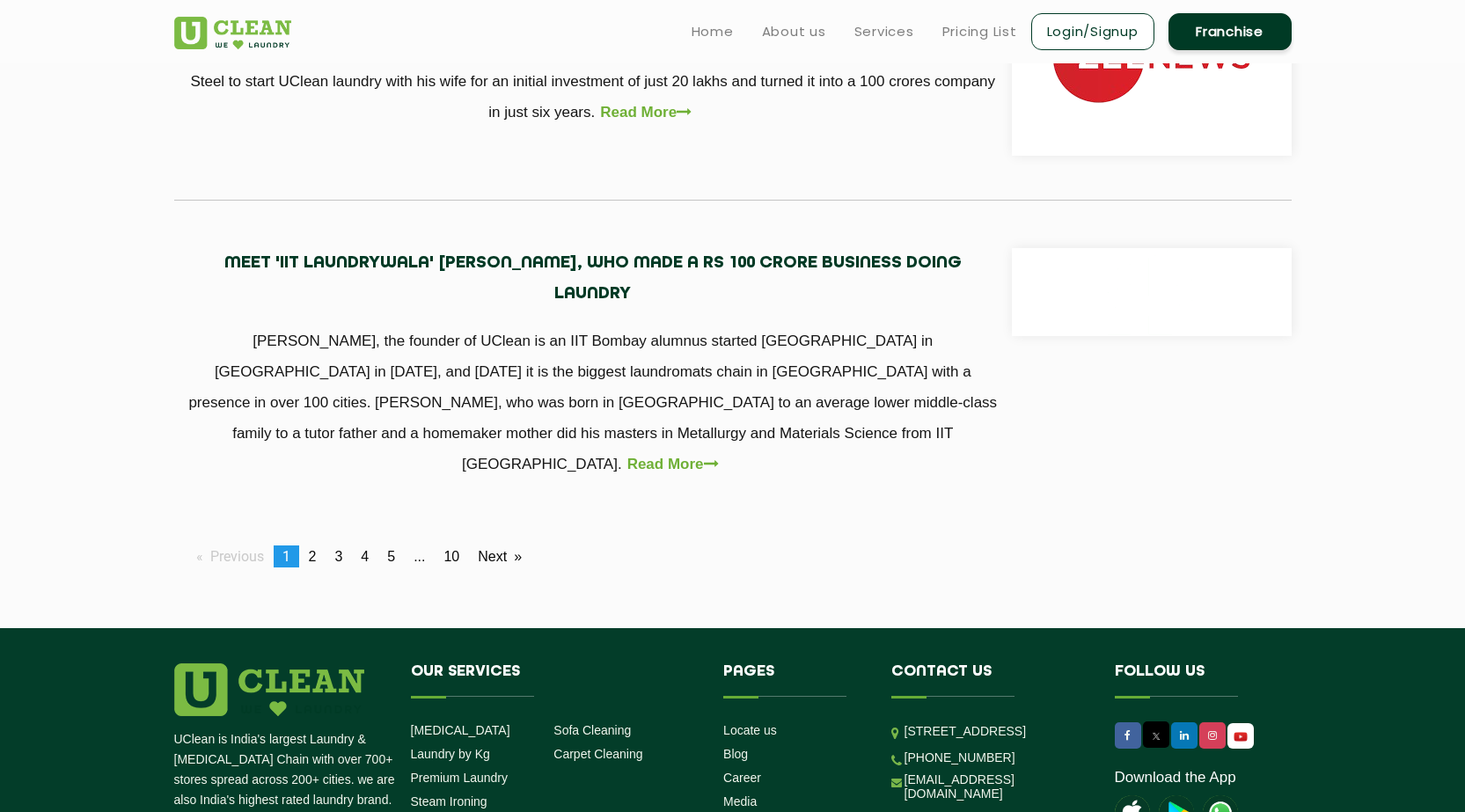
click at [1113, 260] on img at bounding box center [1152, 292] width 88 height 88
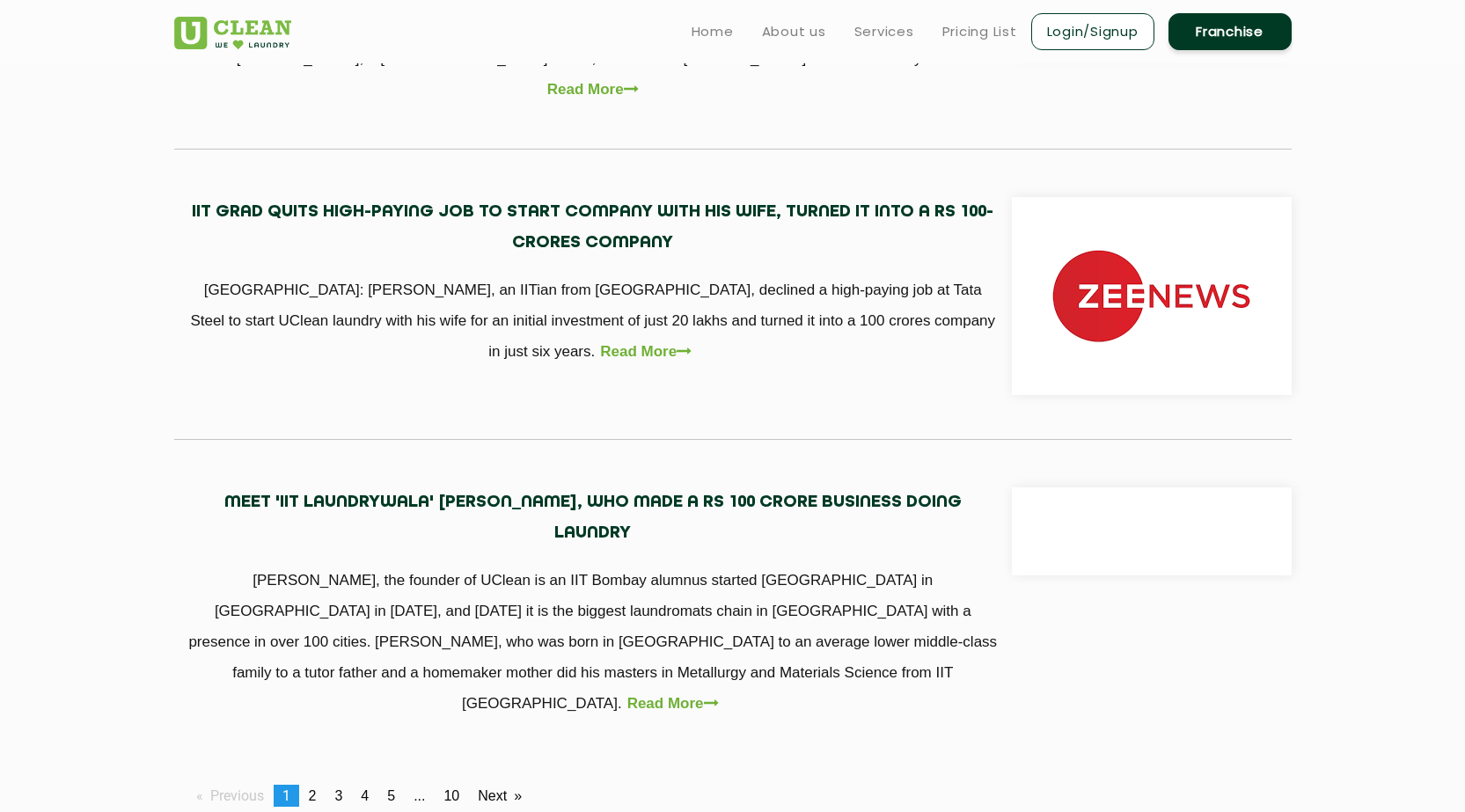
scroll to position [1112, 0]
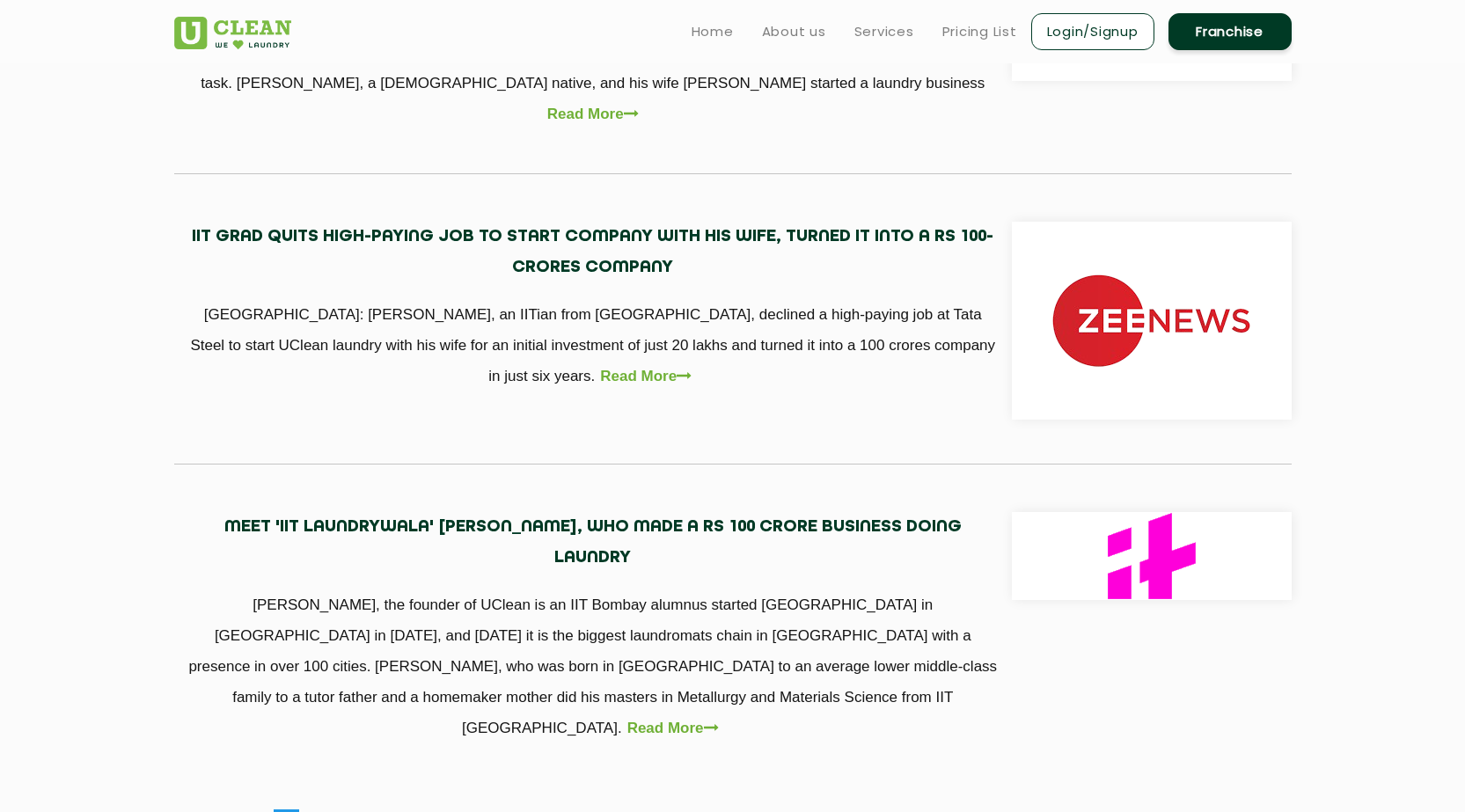
click at [1166, 262] on img at bounding box center [1151, 320] width 198 height 198
click at [697, 360] on link "Read More" at bounding box center [648, 376] width 97 height 30
